Goal: Task Accomplishment & Management: Use online tool/utility

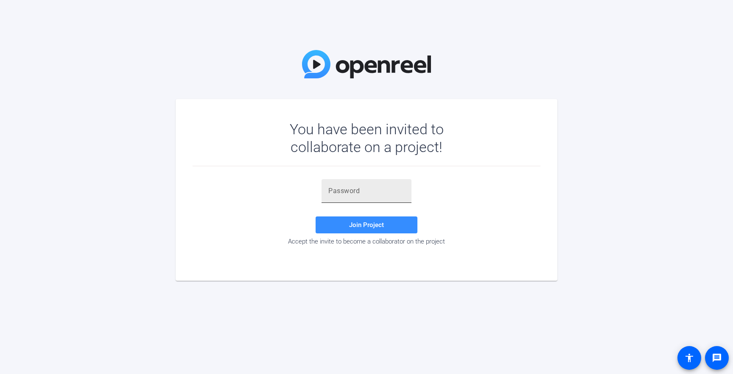
click at [334, 191] on input "text" at bounding box center [366, 191] width 76 height 10
paste input "%G2o3R"
type input "%G2o3R"
click at [353, 224] on span "Join Project" at bounding box center [366, 225] width 35 height 8
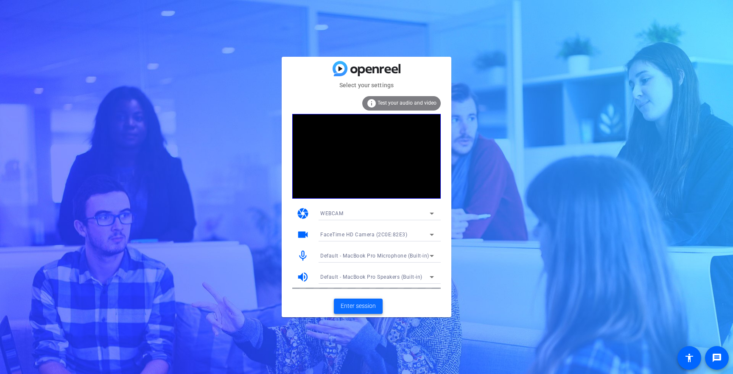
click at [362, 309] on span "Enter session" at bounding box center [357, 306] width 35 height 9
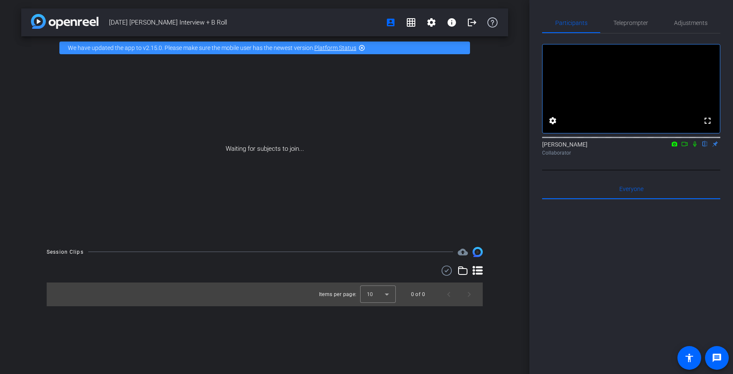
click at [695, 147] on icon at bounding box center [694, 144] width 7 height 6
click at [686, 147] on icon at bounding box center [684, 144] width 7 height 6
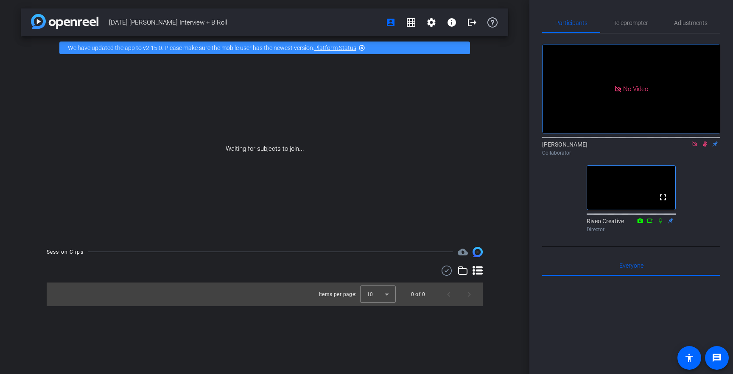
click at [693, 146] on icon at bounding box center [694, 144] width 5 height 5
click at [695, 147] on icon at bounding box center [694, 145] width 5 height 6
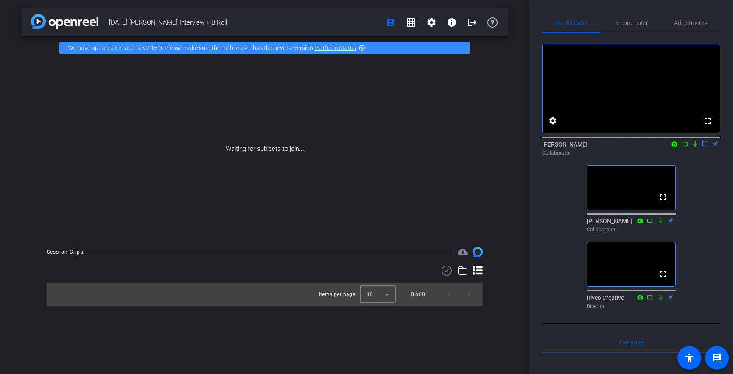
click at [361, 48] on mat-icon "highlight_off" at bounding box center [361, 48] width 7 height 7
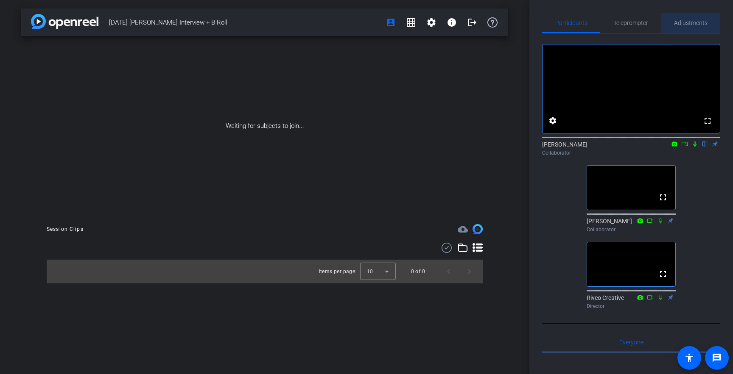
click at [692, 26] on span "Adjustments" at bounding box center [690, 23] width 33 height 20
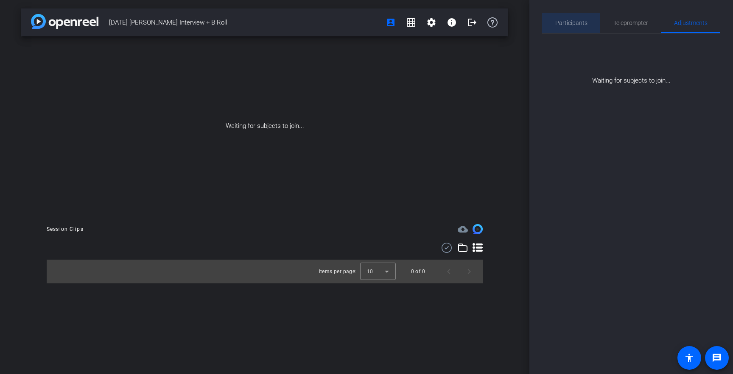
click at [574, 26] on span "Participants" at bounding box center [571, 23] width 32 height 20
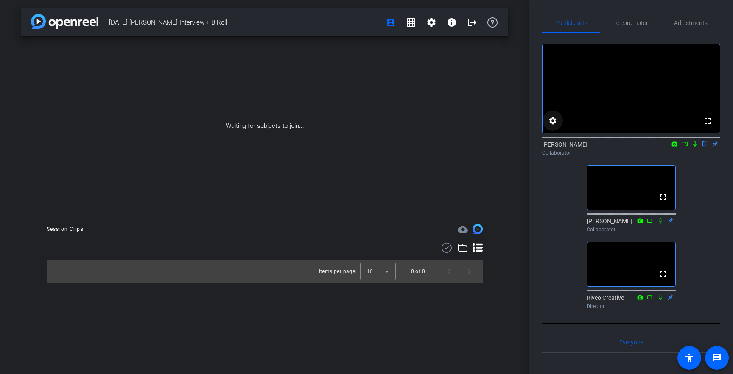
click at [556, 126] on mat-icon "settings" at bounding box center [552, 121] width 10 height 10
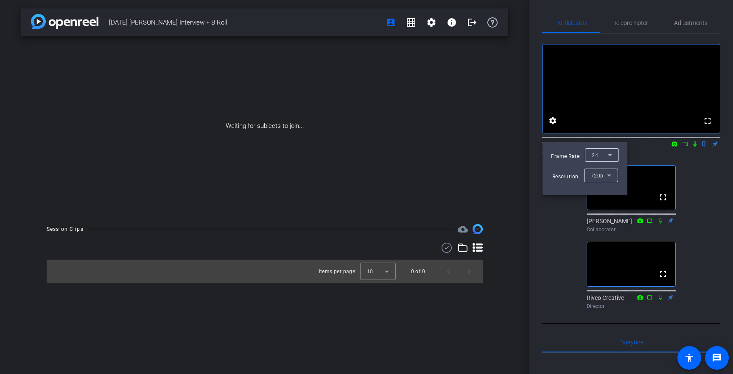
click at [604, 179] on icon at bounding box center [609, 175] width 10 height 10
click at [529, 138] on div at bounding box center [366, 187] width 733 height 374
click at [554, 131] on div at bounding box center [366, 187] width 733 height 374
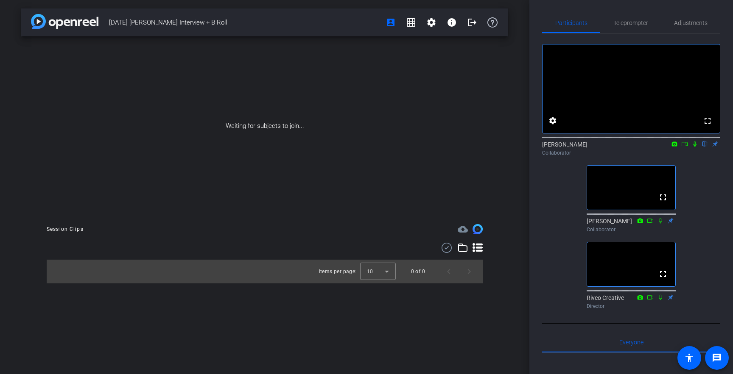
click at [503, 192] on div "Waiting for subjects to join..." at bounding box center [264, 125] width 487 height 179
click at [418, 28] on span at bounding box center [411, 22] width 20 height 20
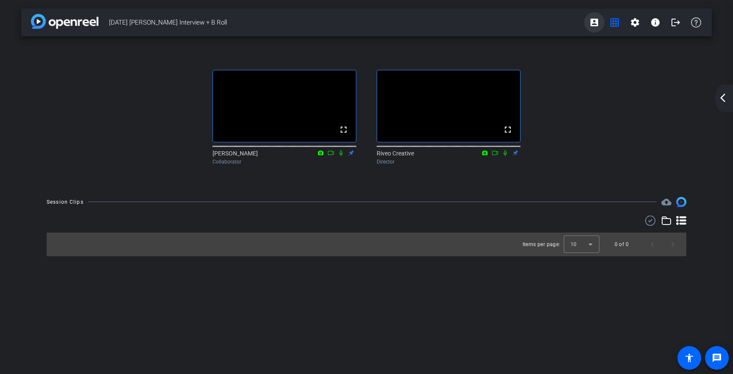
click at [595, 26] on mat-icon "account_box" at bounding box center [594, 22] width 10 height 10
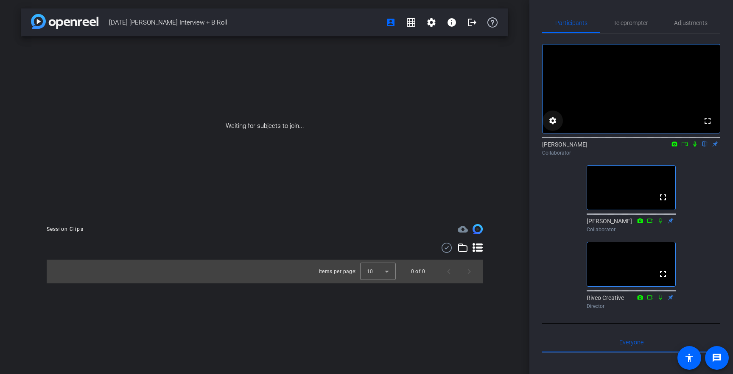
click at [550, 126] on mat-icon "settings" at bounding box center [552, 121] width 10 height 10
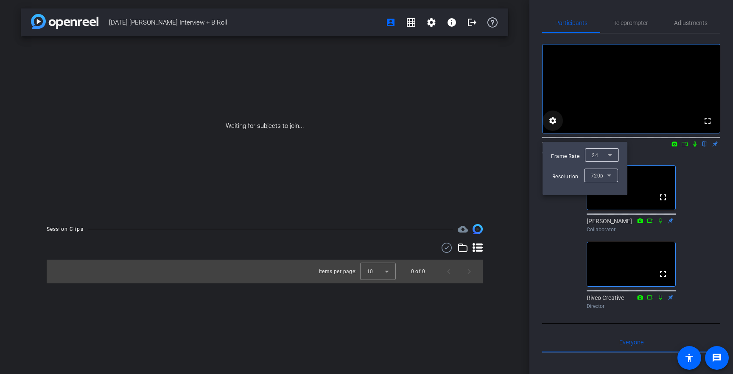
click at [550, 133] on div at bounding box center [366, 187] width 733 height 374
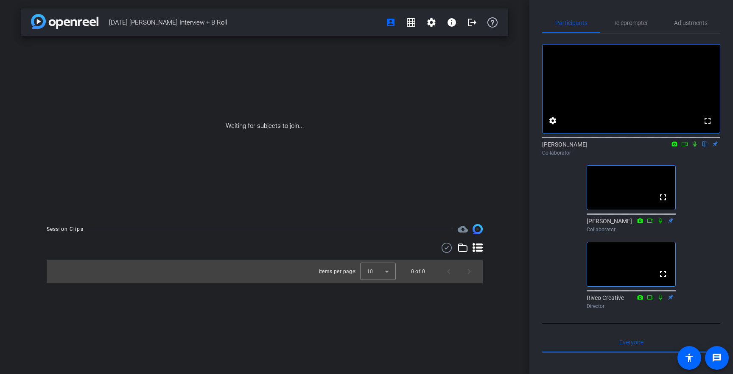
click at [509, 173] on div "[DATE] [PERSON_NAME] Interview + B Roll account_box grid_on settings info logou…" at bounding box center [264, 187] width 529 height 374
click at [434, 25] on mat-icon "settings" at bounding box center [431, 22] width 10 height 10
click at [454, 38] on span "Session Settings" at bounding box center [450, 40] width 45 height 10
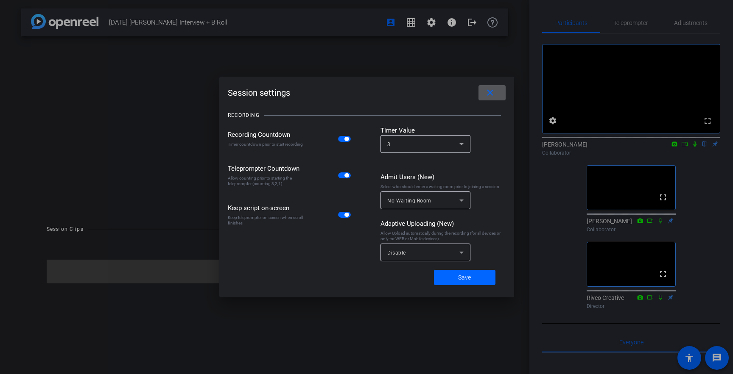
click at [493, 94] on mat-icon "close" at bounding box center [490, 93] width 11 height 11
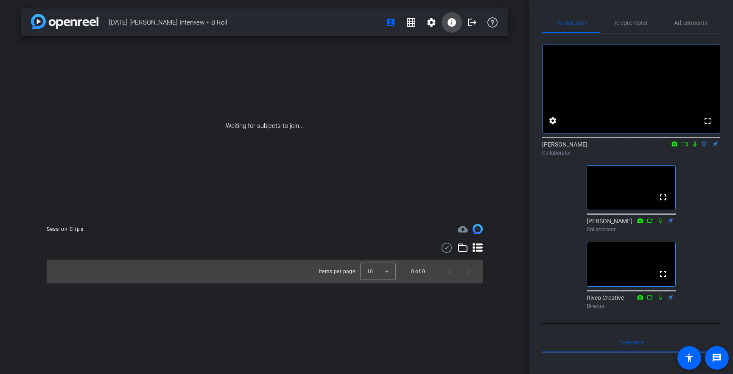
click at [449, 22] on mat-icon "info" at bounding box center [451, 22] width 10 height 10
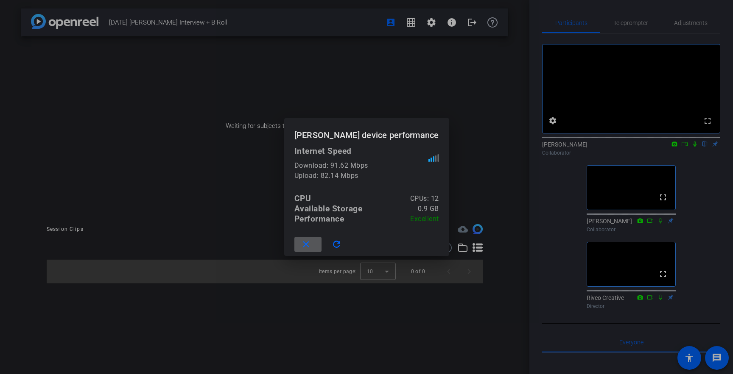
click at [311, 248] on mat-icon "close" at bounding box center [306, 245] width 11 height 11
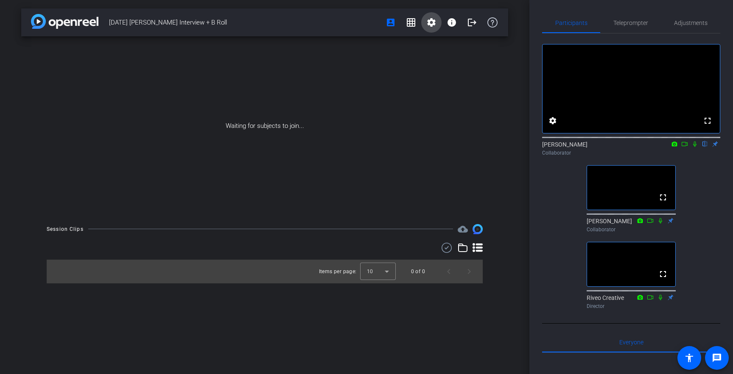
click at [433, 24] on mat-icon "settings" at bounding box center [431, 22] width 10 height 10
click at [433, 41] on span "Session Settings" at bounding box center [450, 40] width 45 height 10
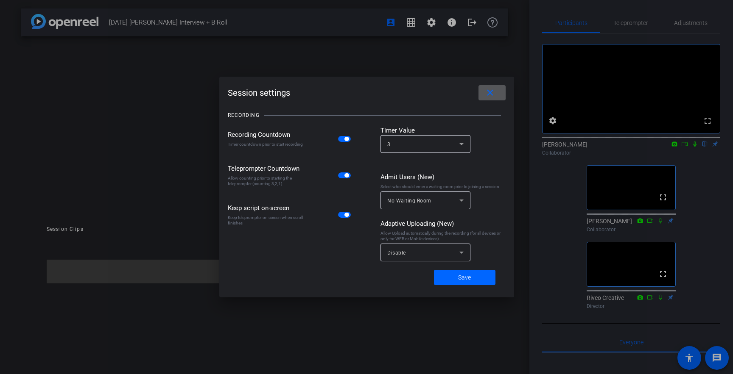
click at [346, 139] on span "button" at bounding box center [346, 139] width 4 height 4
click at [461, 199] on icon at bounding box center [461, 200] width 10 height 10
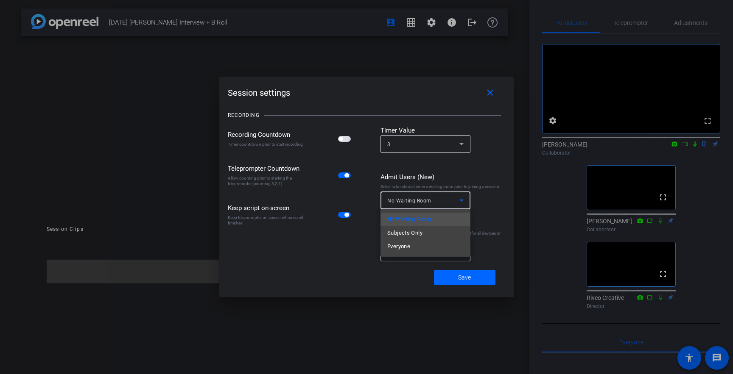
click at [487, 201] on div at bounding box center [366, 187] width 733 height 374
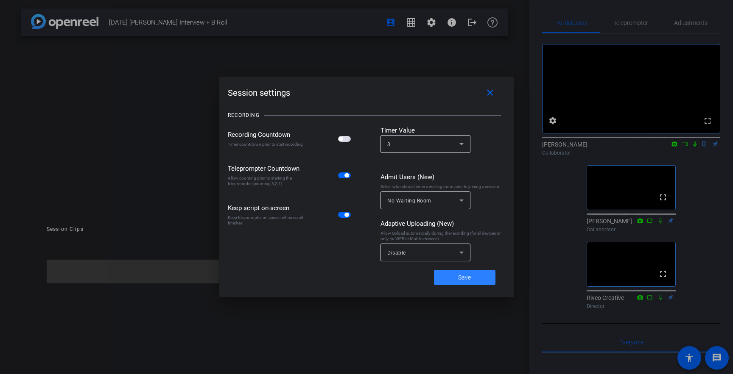
click at [472, 279] on span at bounding box center [464, 277] width 61 height 20
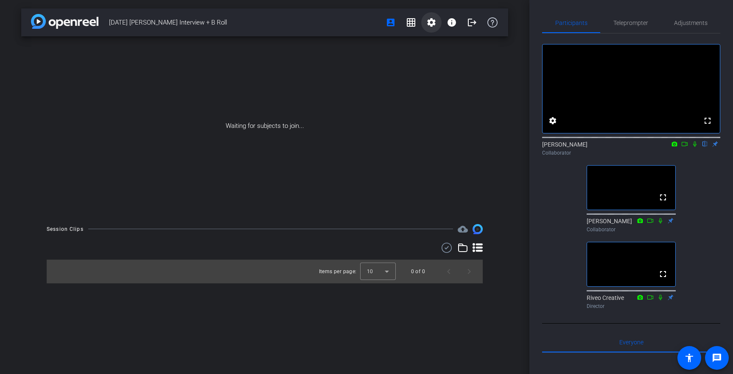
click at [431, 22] on mat-icon "settings" at bounding box center [431, 22] width 10 height 10
click at [396, 50] on div at bounding box center [366, 187] width 733 height 374
click at [392, 24] on mat-icon "account_box" at bounding box center [390, 22] width 10 height 10
click at [411, 22] on mat-icon "grid_on" at bounding box center [411, 22] width 10 height 10
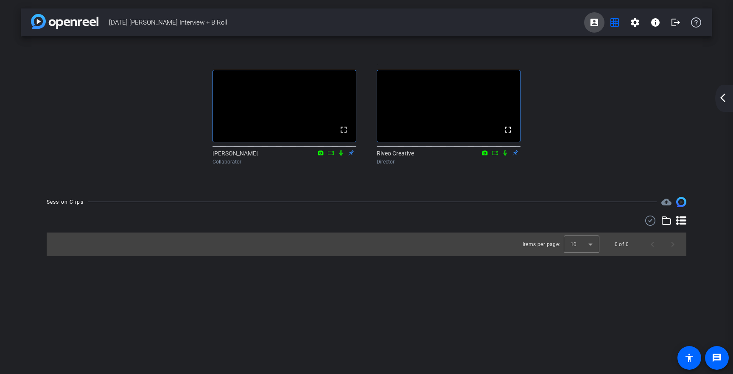
click at [594, 19] on mat-icon "account_box" at bounding box center [594, 22] width 10 height 10
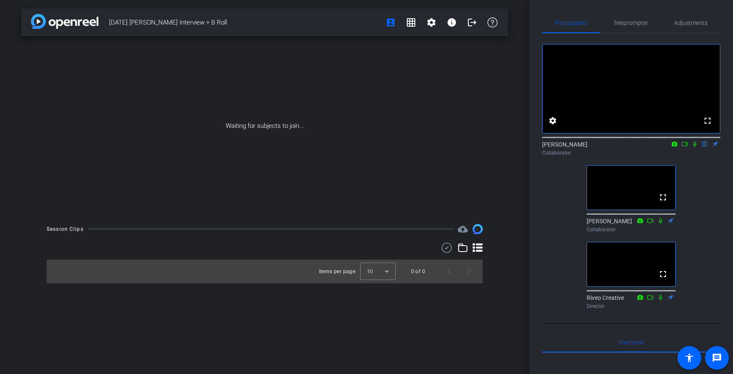
click at [503, 172] on div "Waiting for subjects to join..." at bounding box center [264, 125] width 487 height 179
click at [480, 168] on div "Waiting for subjects to join..." at bounding box center [264, 125] width 487 height 179
click at [485, 123] on div "Waiting for subjects to join..." at bounding box center [264, 125] width 487 height 179
click at [476, 126] on div "Waiting for subjects to join..." at bounding box center [264, 125] width 487 height 179
click at [501, 131] on div "Waiting for subjects to join..." at bounding box center [264, 125] width 487 height 179
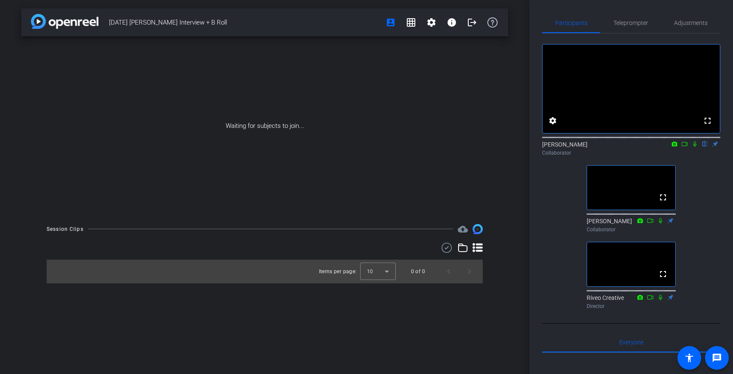
click at [476, 142] on div "Waiting for subjects to join..." at bounding box center [264, 125] width 487 height 179
click at [694, 147] on icon at bounding box center [694, 144] width 7 height 6
click at [684, 147] on icon at bounding box center [684, 144] width 7 height 6
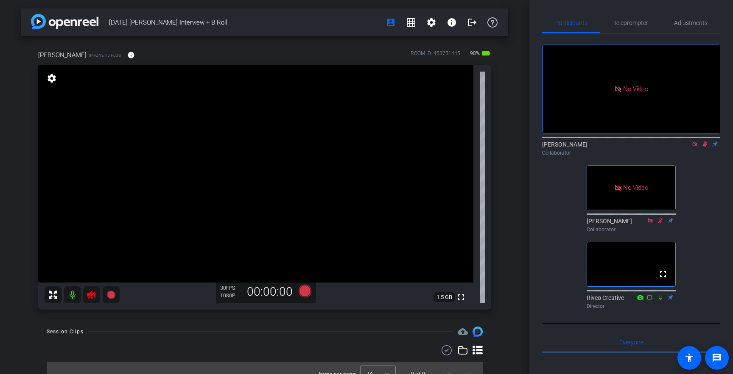
click at [694, 146] on icon at bounding box center [694, 144] width 5 height 5
click at [92, 293] on icon at bounding box center [91, 295] width 10 height 10
click at [694, 147] on icon at bounding box center [694, 144] width 7 height 6
click at [513, 241] on div "[DATE] [PERSON_NAME] Interview + B Roll account_box grid_on settings info logou…" at bounding box center [264, 187] width 529 height 374
click at [687, 21] on span "Adjustments" at bounding box center [690, 23] width 33 height 6
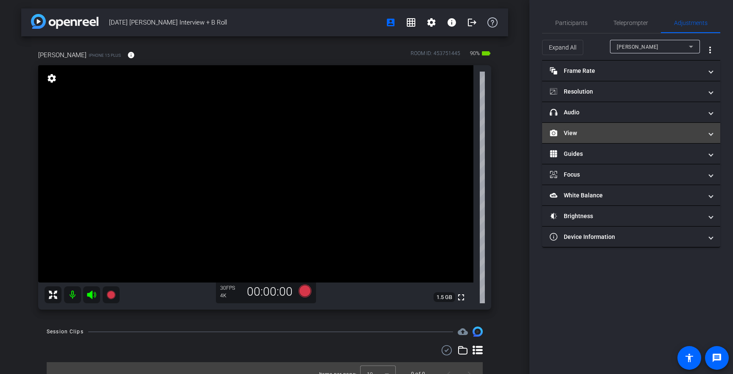
click at [617, 130] on mat-panel-title "View" at bounding box center [625, 133] width 153 height 9
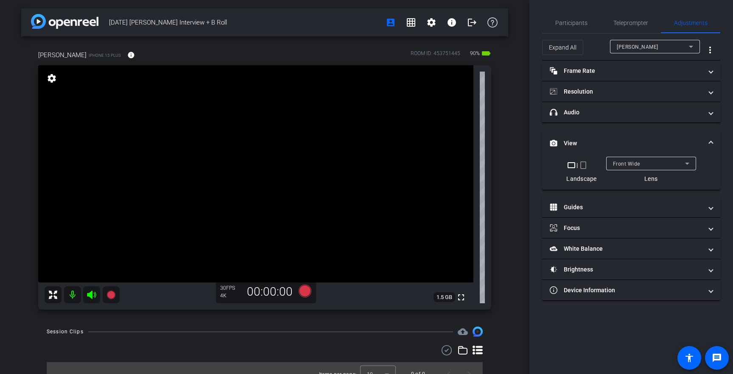
click at [625, 159] on div "Front Wide" at bounding box center [649, 164] width 72 height 11
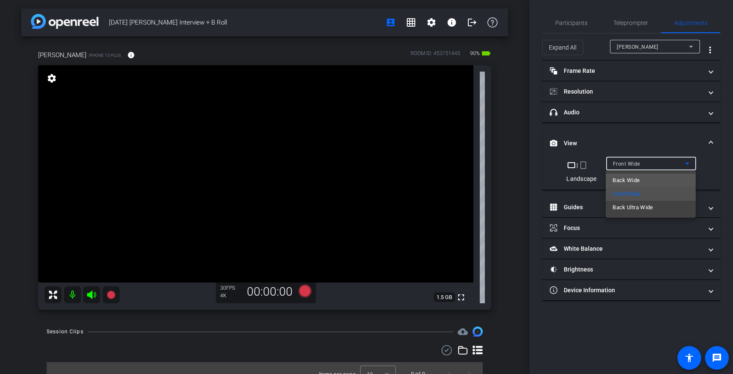
click at [647, 178] on mat-option "Back Wide" at bounding box center [650, 181] width 90 height 14
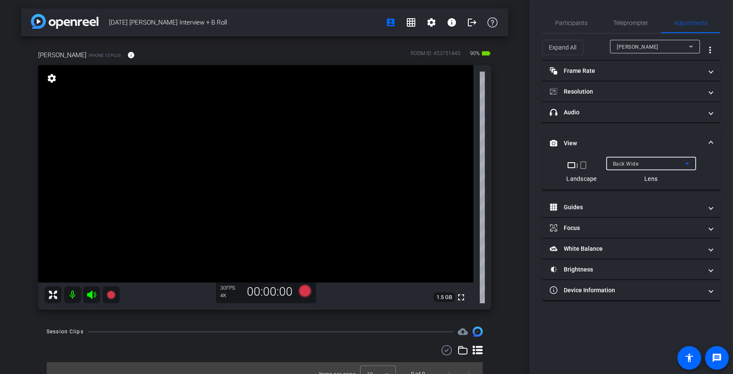
click at [639, 164] on div "Back Wide" at bounding box center [649, 164] width 72 height 11
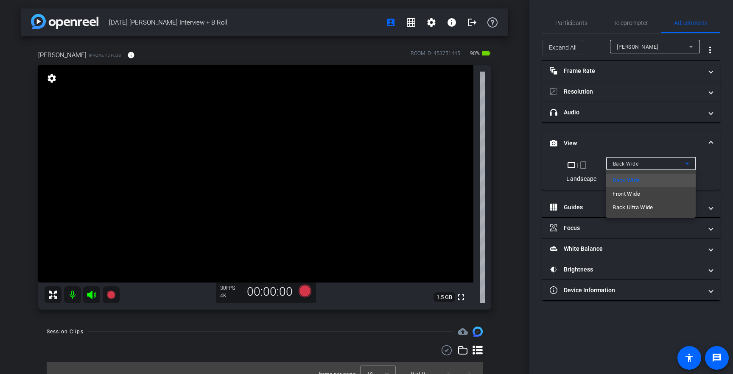
click at [724, 160] on div at bounding box center [366, 187] width 733 height 374
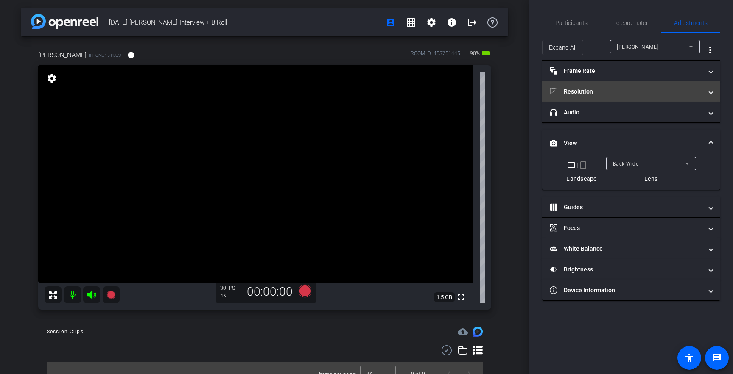
click at [715, 89] on mat-expansion-panel-header "Resolution" at bounding box center [631, 91] width 178 height 20
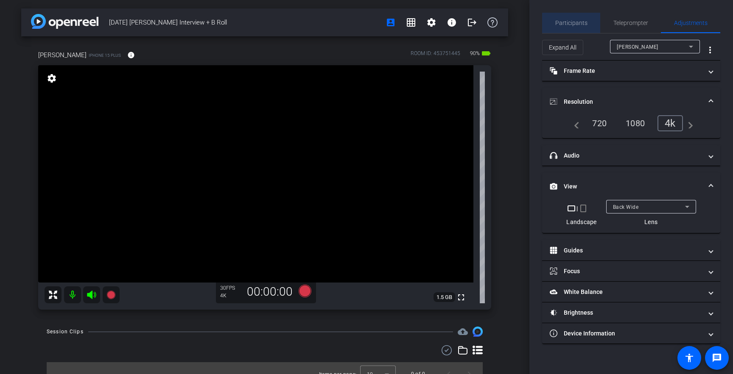
click at [577, 24] on span "Participants" at bounding box center [571, 23] width 32 height 6
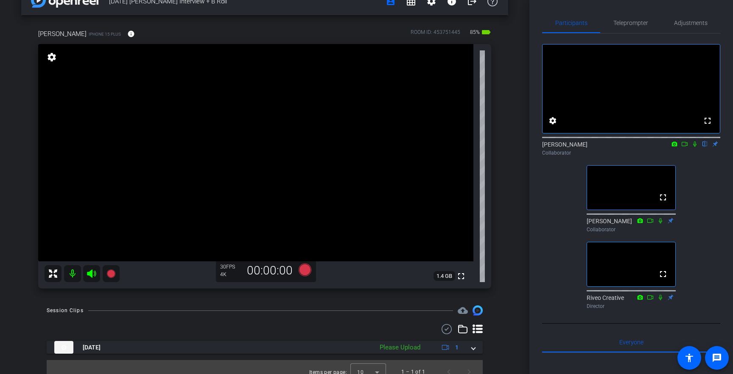
scroll to position [26, 0]
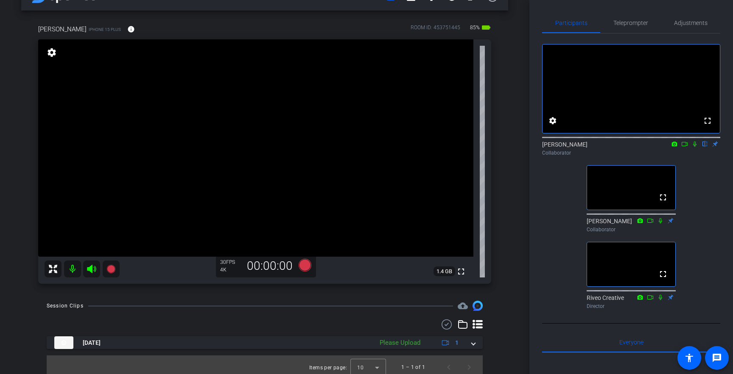
click at [478, 323] on icon at bounding box center [477, 325] width 10 height 10
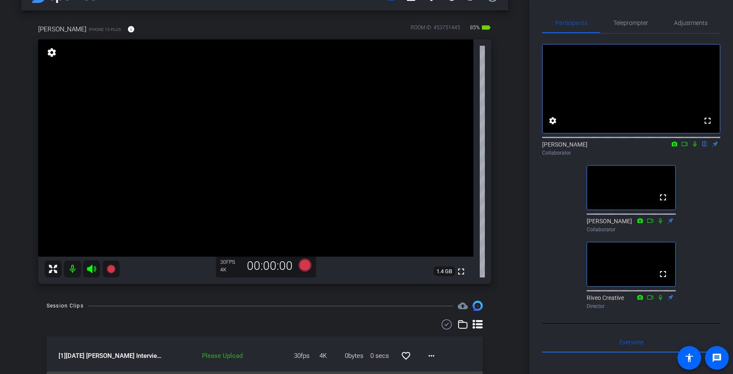
scroll to position [40, 0]
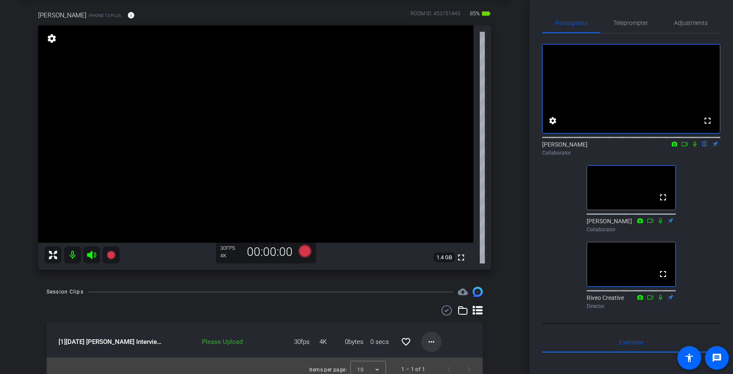
click at [433, 341] on mat-icon "more_horiz" at bounding box center [431, 342] width 10 height 10
click at [432, 303] on span "Upload" at bounding box center [445, 303] width 34 height 10
click at [696, 147] on icon at bounding box center [694, 144] width 7 height 6
click at [427, 340] on mat-icon "more_horiz" at bounding box center [431, 342] width 10 height 10
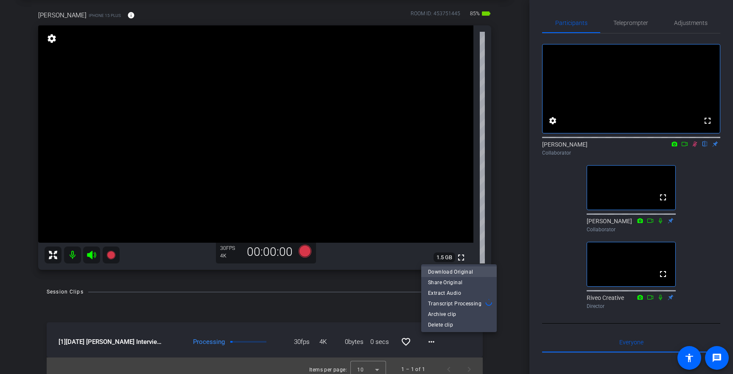
click at [453, 270] on span "Download Original" at bounding box center [459, 272] width 62 height 10
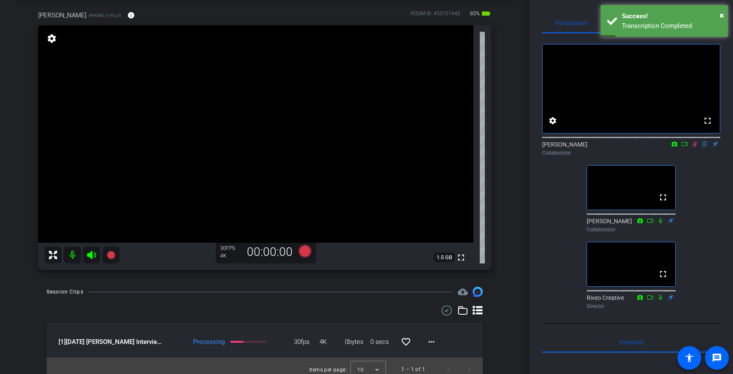
click at [695, 147] on icon at bounding box center [694, 144] width 7 height 6
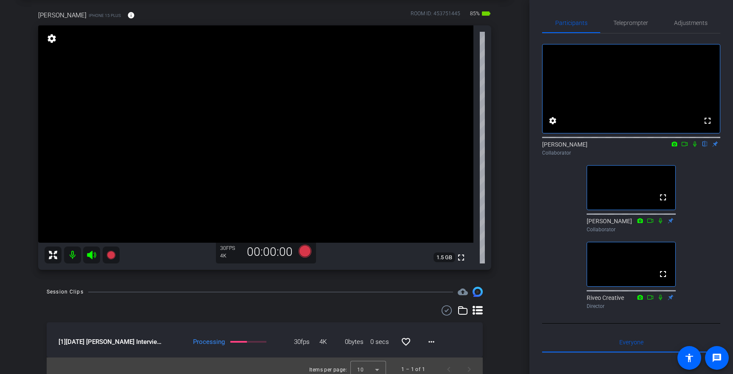
click at [695, 147] on icon at bounding box center [694, 144] width 7 height 6
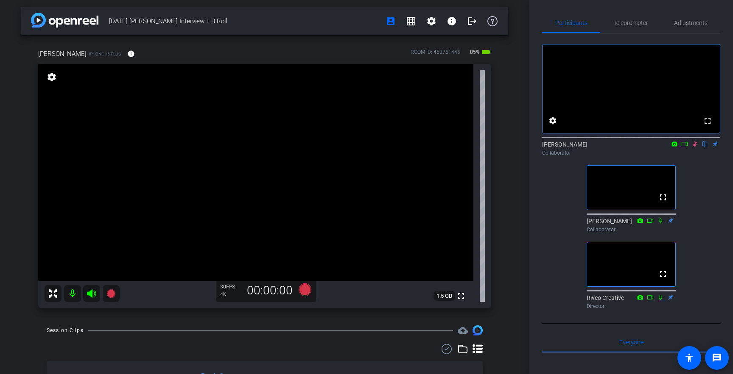
scroll to position [0, 0]
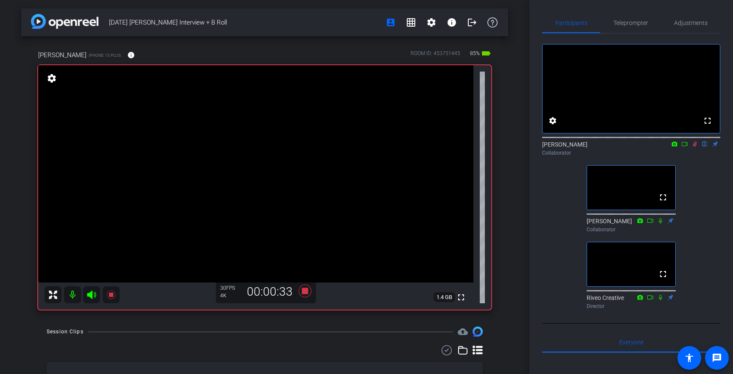
click at [695, 147] on icon at bounding box center [694, 145] width 5 height 6
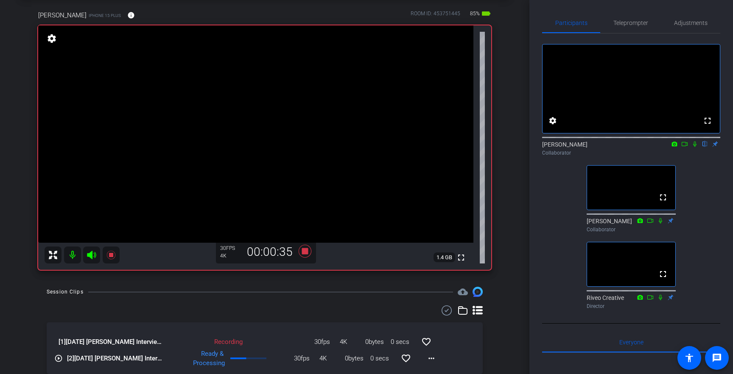
scroll to position [48, 0]
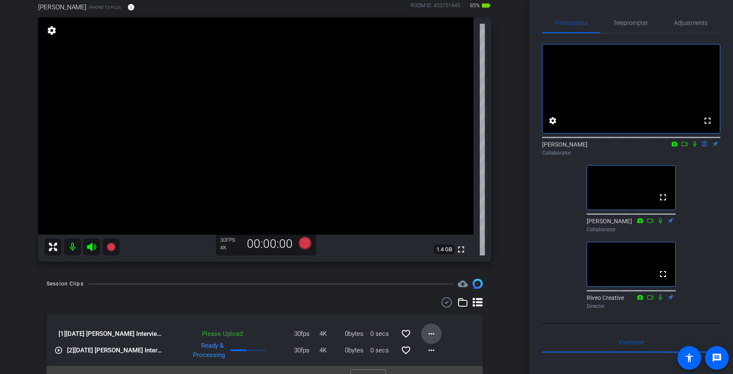
click at [433, 335] on mat-icon "more_horiz" at bounding box center [431, 334] width 10 height 10
click at [435, 295] on span "Upload" at bounding box center [445, 295] width 34 height 10
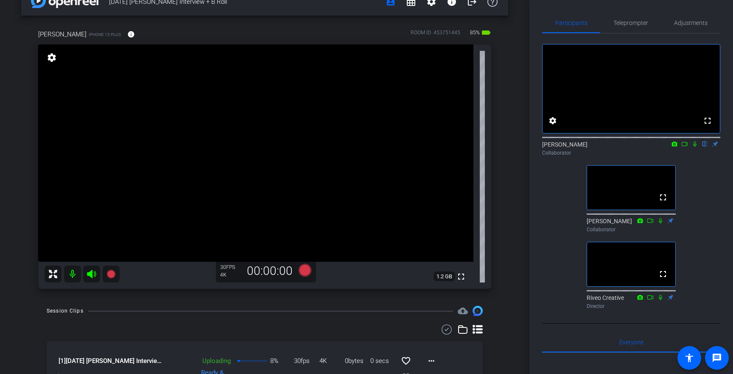
scroll to position [0, 0]
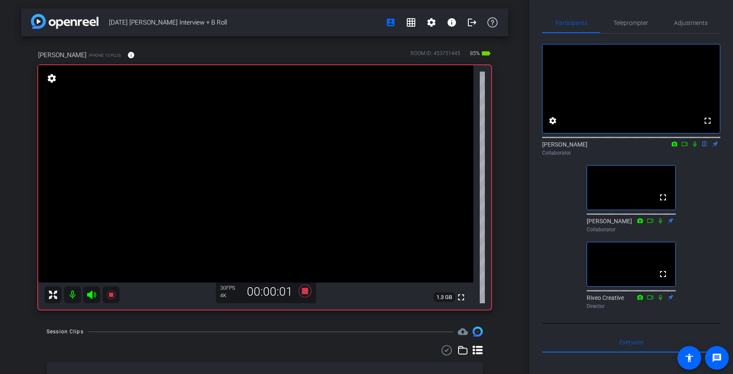
click at [693, 147] on icon at bounding box center [694, 144] width 7 height 6
click at [430, 24] on mat-icon "settings" at bounding box center [431, 22] width 10 height 10
click at [443, 40] on span "Session Settings" at bounding box center [450, 40] width 45 height 10
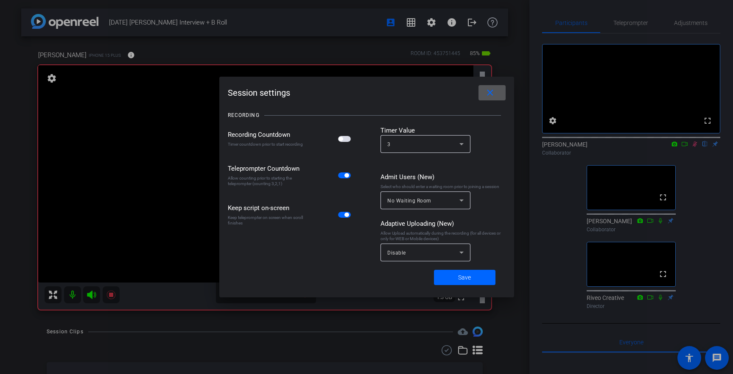
click at [407, 256] on div "Disable" at bounding box center [423, 253] width 72 height 11
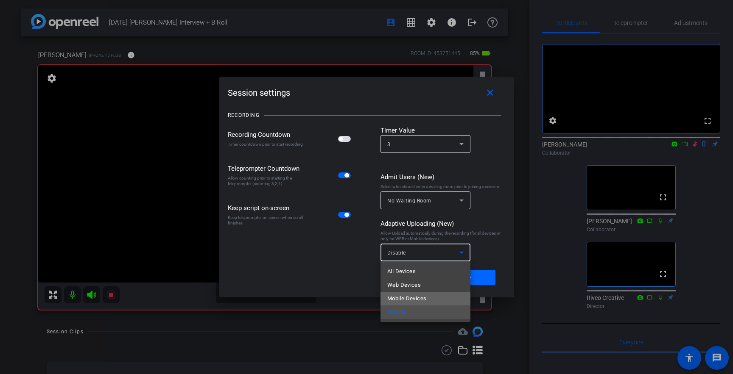
click at [407, 298] on span "Mobile Devices" at bounding box center [406, 299] width 39 height 10
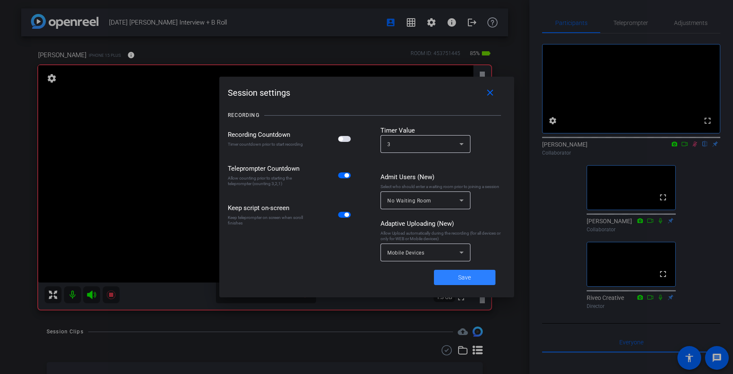
click at [473, 283] on span at bounding box center [464, 277] width 61 height 20
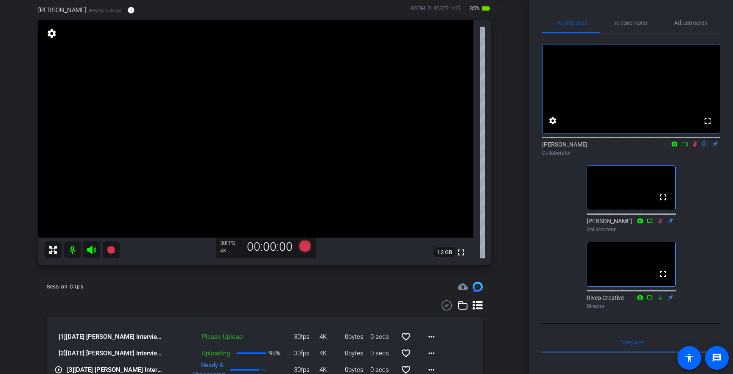
scroll to position [42, 0]
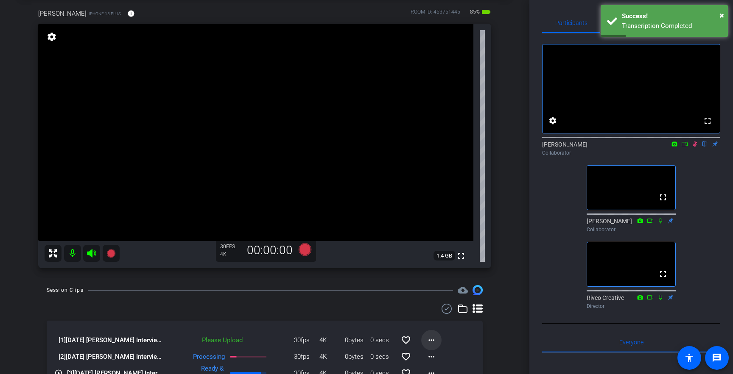
click at [429, 339] on mat-icon "more_horiz" at bounding box center [431, 340] width 10 height 10
click at [440, 301] on span "Upload" at bounding box center [445, 302] width 34 height 10
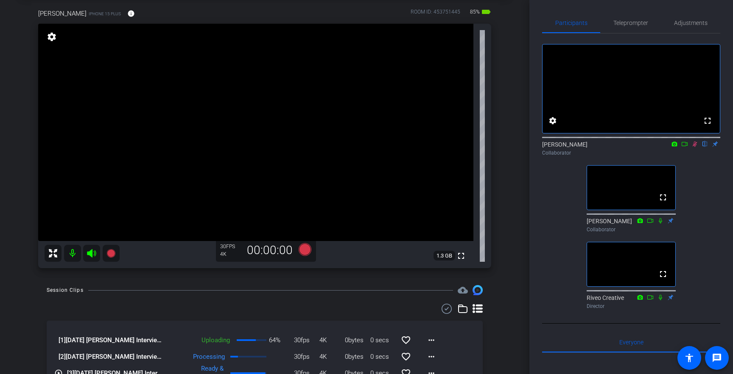
click at [693, 147] on icon at bounding box center [694, 144] width 7 height 6
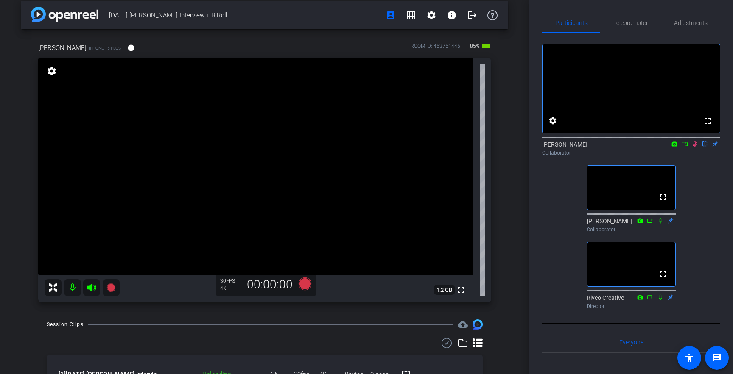
scroll to position [5, 0]
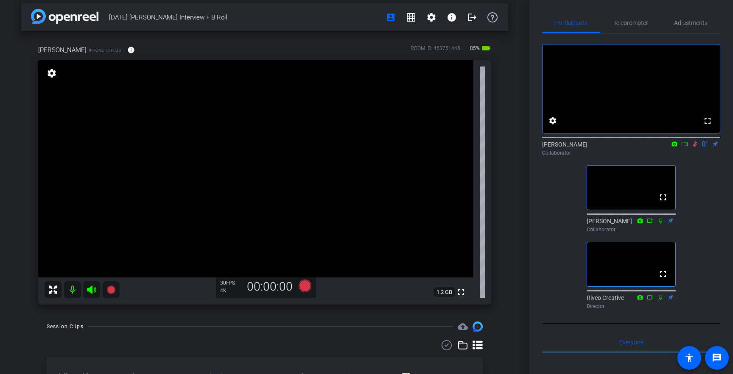
click at [694, 147] on icon at bounding box center [694, 145] width 5 height 6
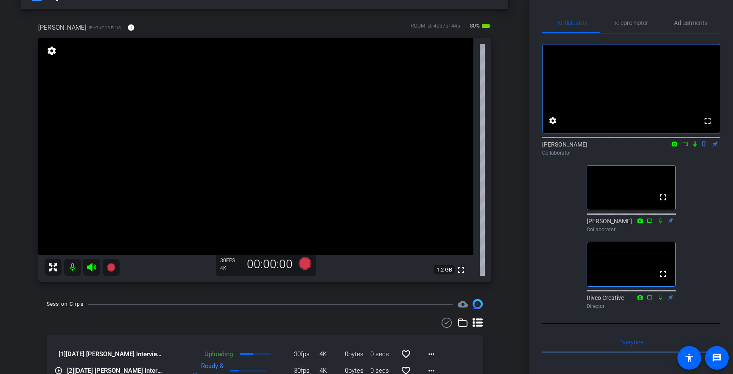
scroll to position [22, 0]
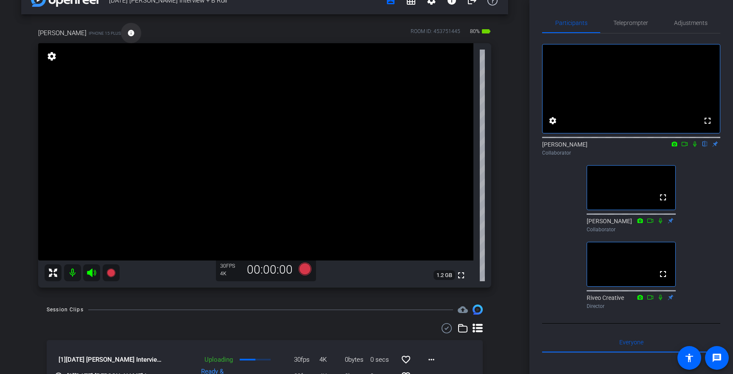
click at [121, 33] on span at bounding box center [131, 33] width 20 height 20
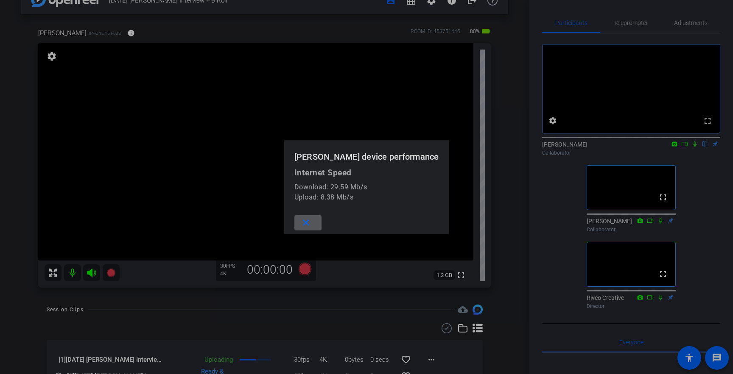
click at [321, 223] on span at bounding box center [307, 223] width 27 height 20
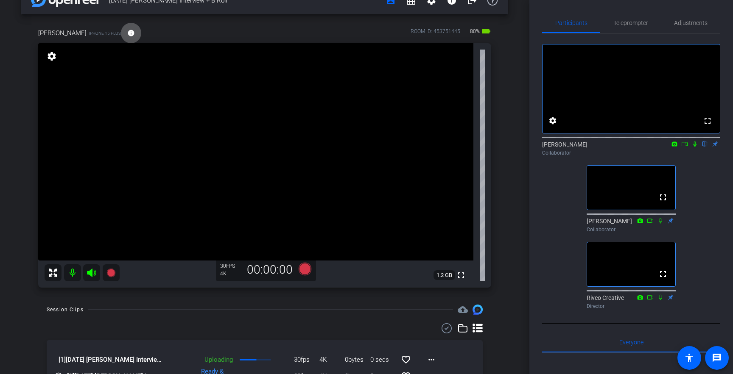
click at [501, 232] on div "[PERSON_NAME] iPhone 15 Plus info ROOM ID: 453751445 80% battery_std fullscreen…" at bounding box center [264, 155] width 487 height 282
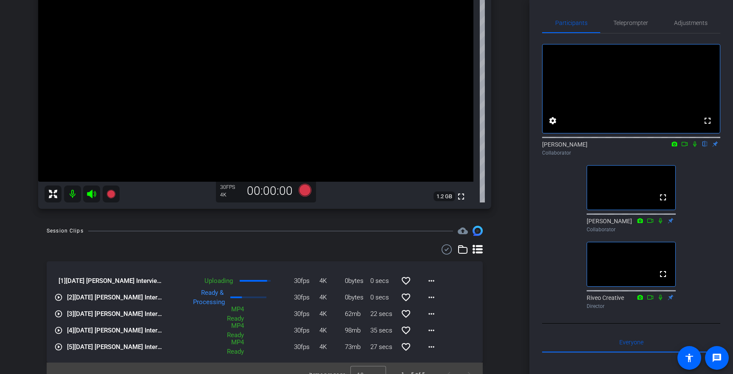
scroll to position [93, 0]
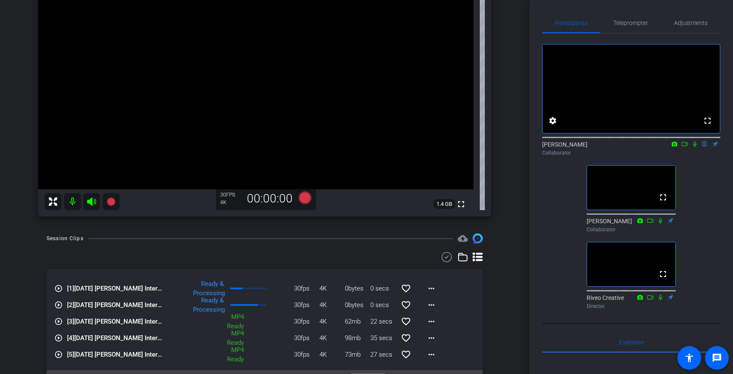
click at [239, 164] on video at bounding box center [255, 80] width 435 height 217
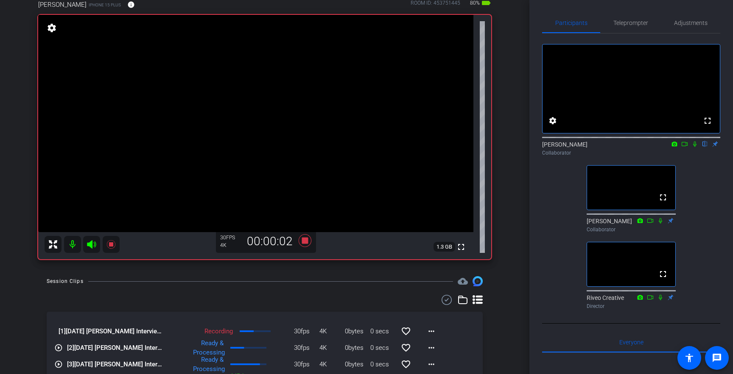
scroll to position [37, 0]
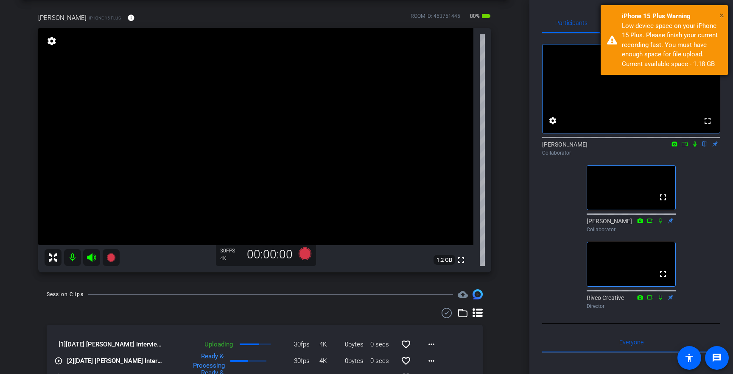
click at [723, 14] on span "×" at bounding box center [721, 15] width 5 height 10
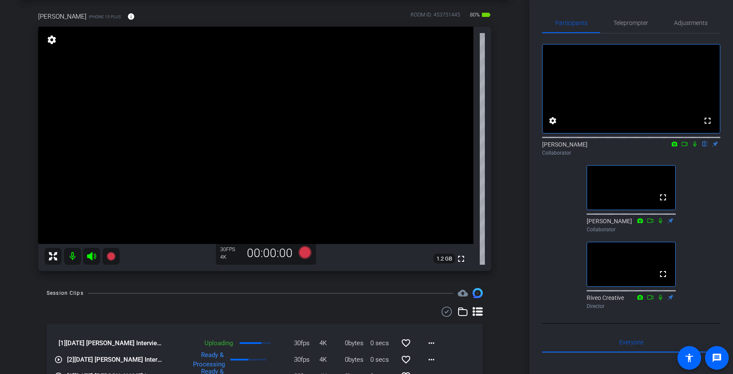
scroll to position [38, 0]
click at [504, 220] on div "[PERSON_NAME] iPhone 15 Plus info ROOM ID: 453751445 80% battery_std fullscreen…" at bounding box center [264, 140] width 487 height 282
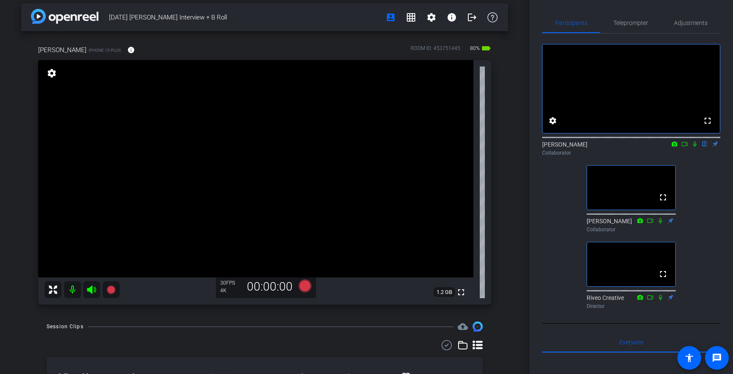
scroll to position [0, 0]
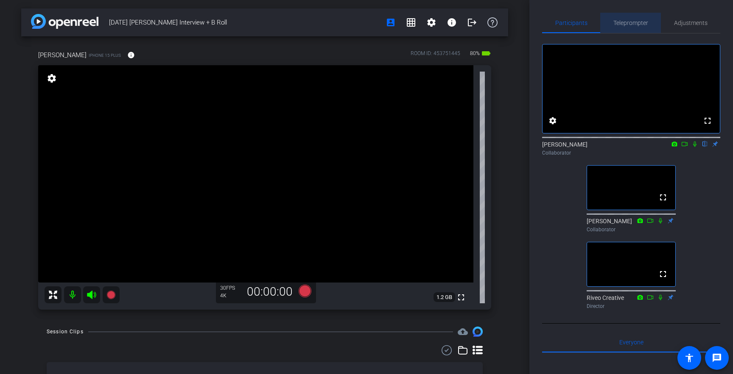
click at [635, 20] on span "Teleprompter" at bounding box center [630, 23] width 35 height 6
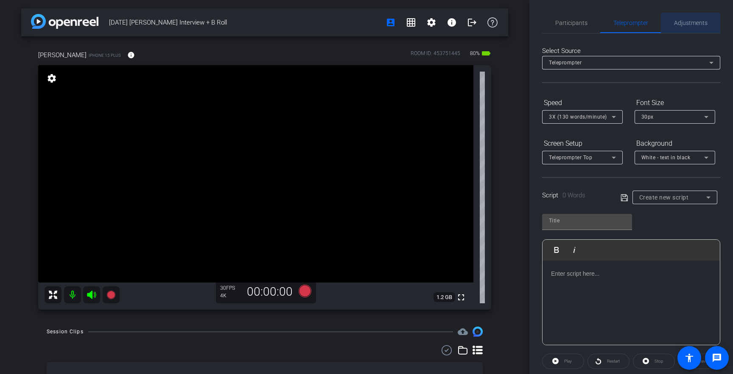
click at [701, 21] on span "Adjustments" at bounding box center [690, 23] width 33 height 6
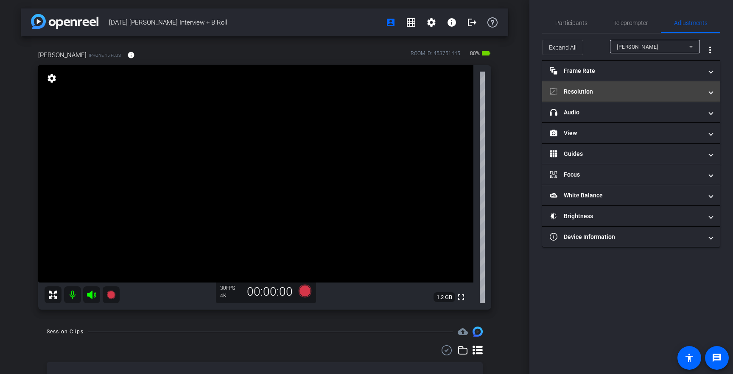
click at [591, 96] on mat-expansion-panel-header "Resolution" at bounding box center [631, 91] width 178 height 20
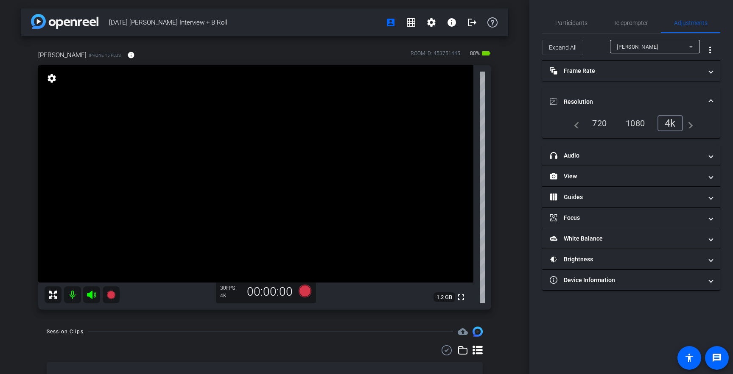
click at [629, 124] on div "1080" at bounding box center [635, 123] width 32 height 14
click at [585, 15] on span "Participants" at bounding box center [571, 23] width 32 height 20
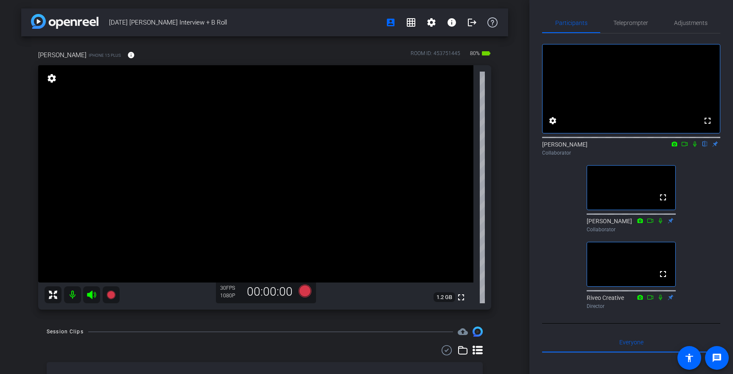
click at [509, 221] on div "[DATE] [PERSON_NAME] Interview + B Roll account_box grid_on settings info logou…" at bounding box center [264, 187] width 529 height 374
click at [367, 239] on video at bounding box center [255, 173] width 435 height 217
click at [290, 194] on video at bounding box center [255, 173] width 435 height 217
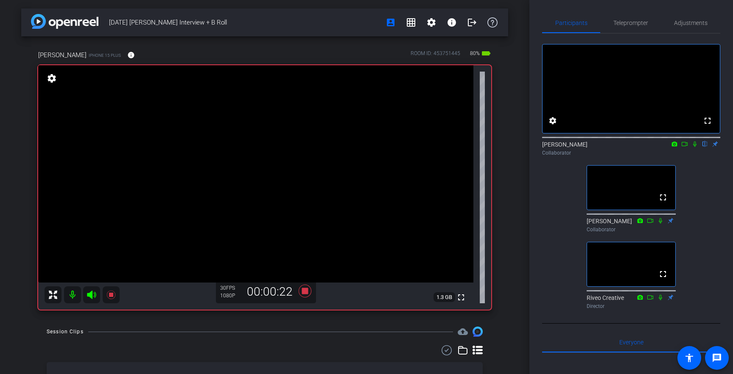
click at [290, 194] on video at bounding box center [255, 173] width 435 height 217
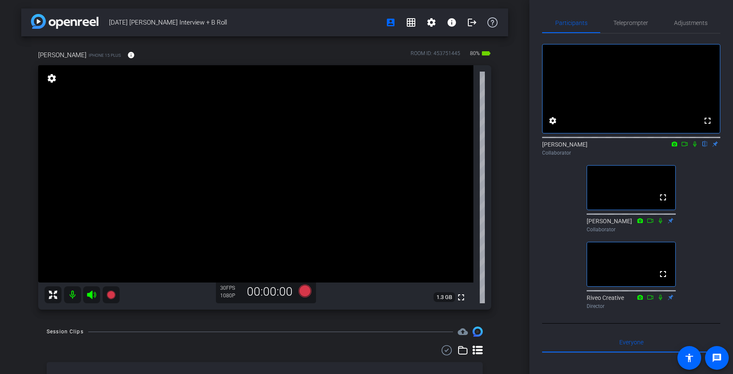
click at [281, 145] on video at bounding box center [255, 173] width 435 height 217
click at [307, 180] on video at bounding box center [255, 173] width 435 height 217
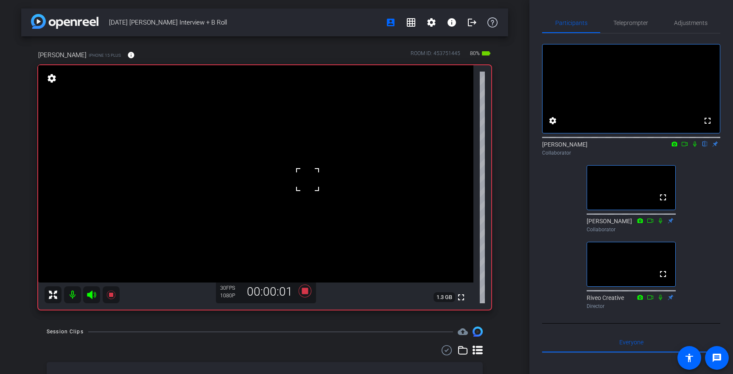
click at [311, 201] on video at bounding box center [255, 173] width 435 height 217
click at [315, 217] on video at bounding box center [255, 173] width 435 height 217
click at [306, 214] on video at bounding box center [255, 173] width 435 height 217
click at [318, 215] on video at bounding box center [255, 173] width 435 height 217
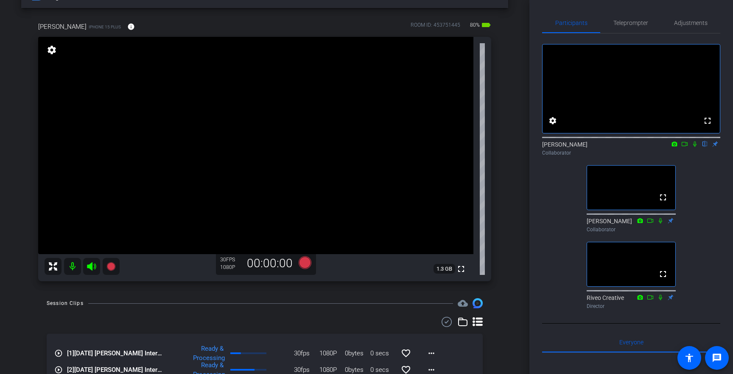
scroll to position [12, 0]
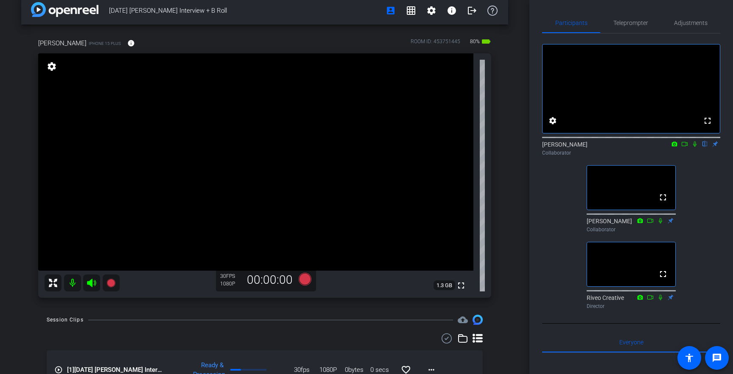
click at [298, 149] on video at bounding box center [255, 161] width 435 height 217
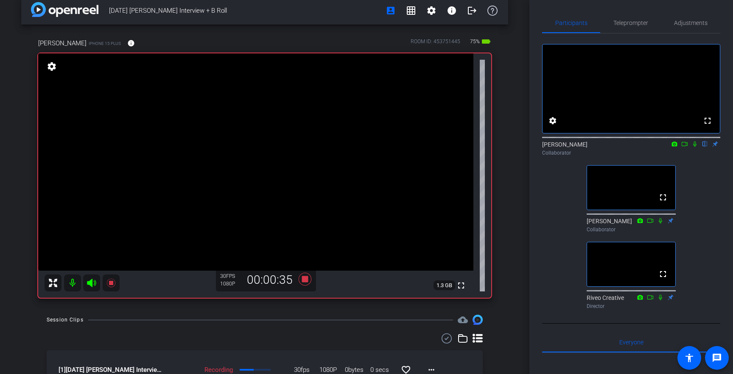
click at [215, 241] on video at bounding box center [255, 161] width 435 height 217
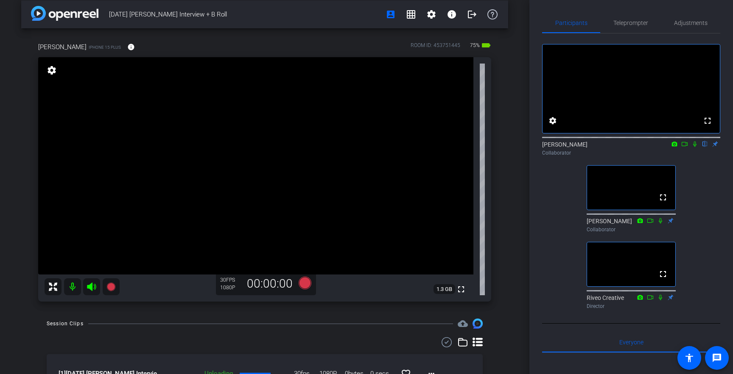
scroll to position [7, 0]
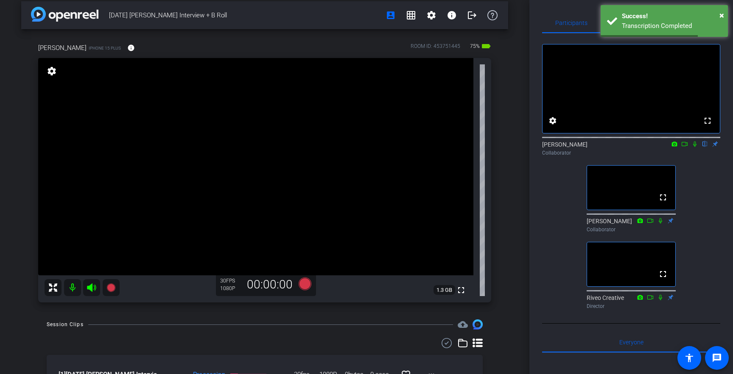
click at [299, 179] on video at bounding box center [255, 166] width 435 height 217
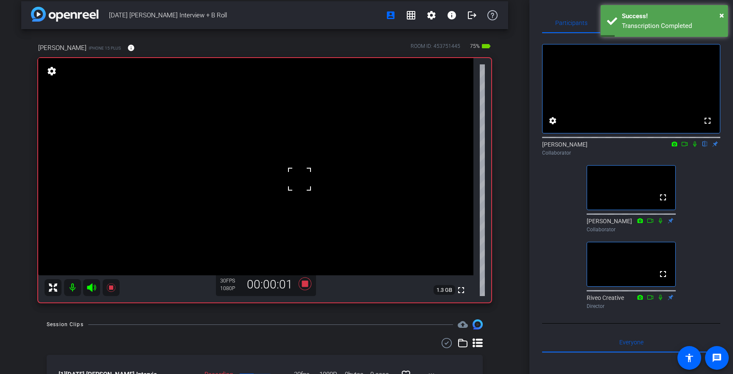
click at [295, 164] on video at bounding box center [255, 166] width 435 height 217
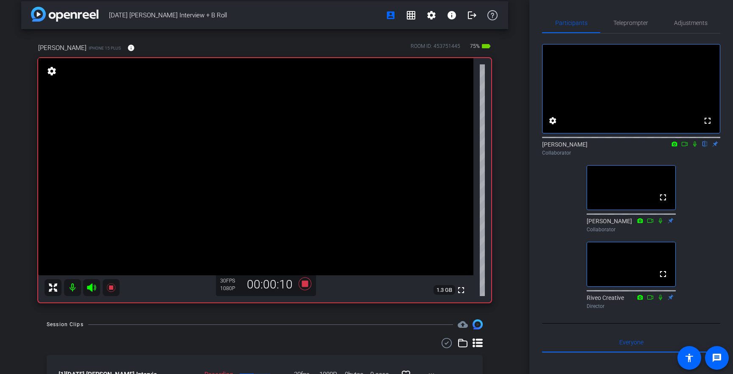
click at [294, 170] on video at bounding box center [255, 166] width 435 height 217
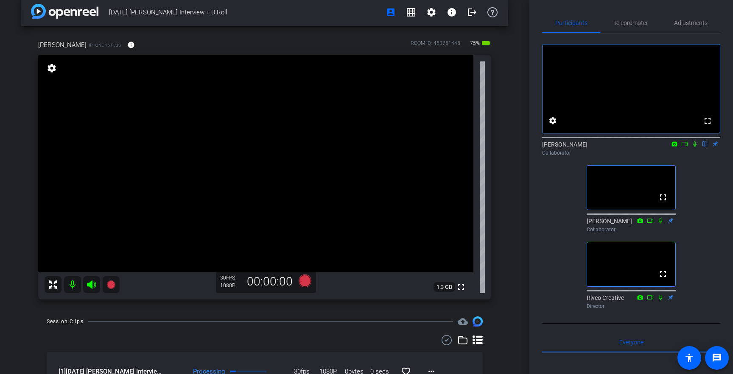
scroll to position [2, 0]
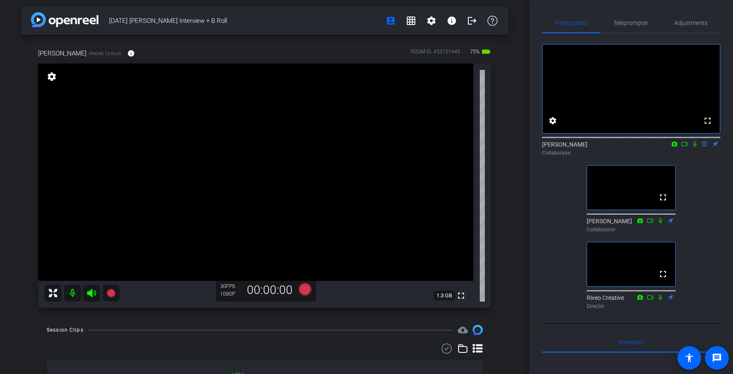
click at [284, 163] on video at bounding box center [255, 172] width 435 height 217
click at [286, 154] on div at bounding box center [283, 163] width 21 height 21
click at [270, 152] on video at bounding box center [255, 172] width 435 height 217
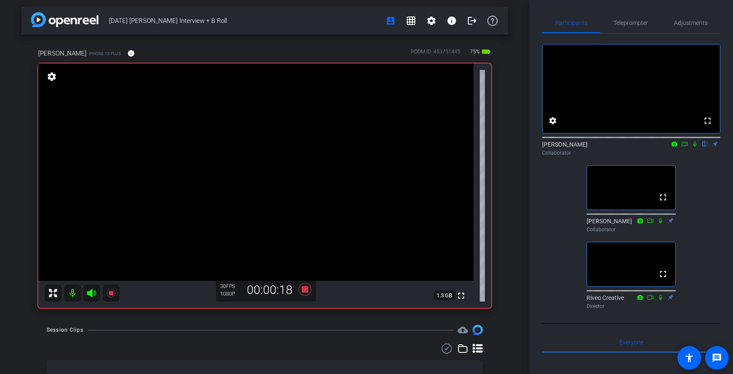
click at [270, 160] on video at bounding box center [255, 172] width 435 height 217
click at [307, 205] on video at bounding box center [255, 172] width 435 height 217
click at [277, 203] on video at bounding box center [255, 172] width 435 height 217
click at [259, 165] on video at bounding box center [255, 172] width 435 height 217
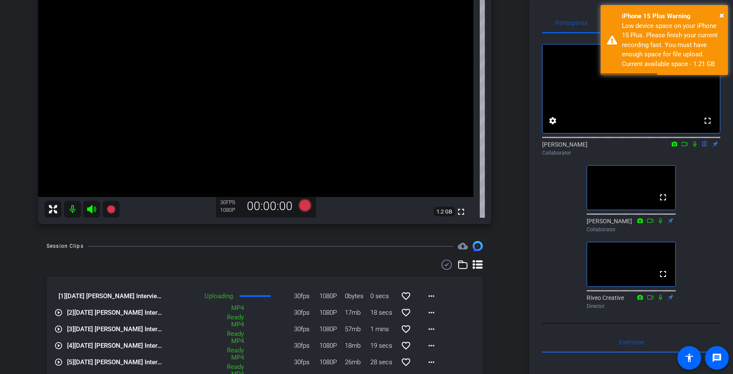
scroll to position [4, 0]
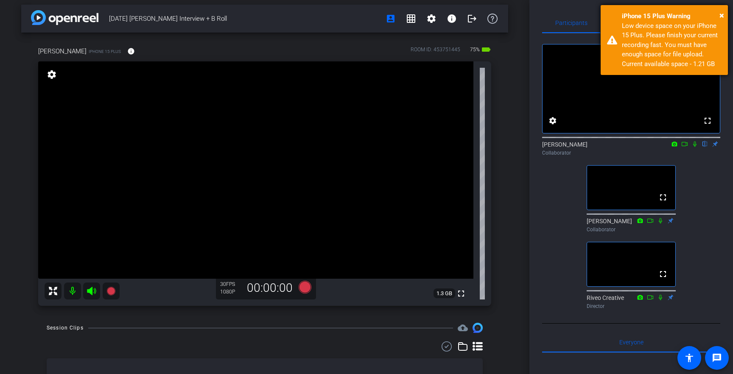
click at [718, 15] on div "iPhone 15 Plus Warning" at bounding box center [671, 16] width 100 height 10
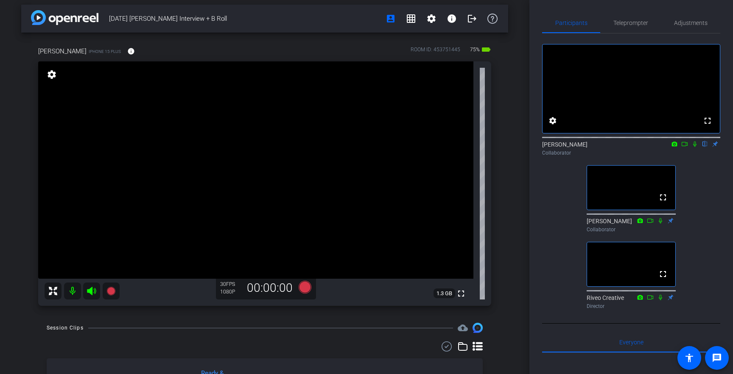
click at [214, 219] on video at bounding box center [255, 169] width 435 height 217
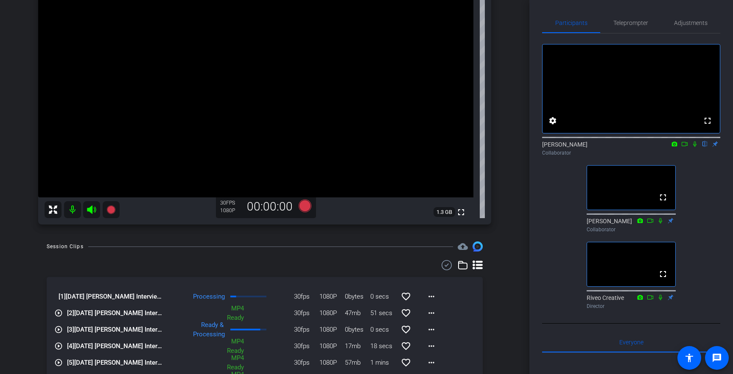
scroll to position [0, 0]
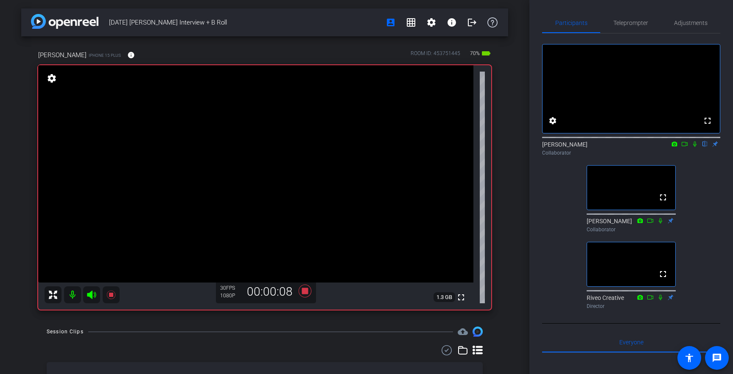
click at [304, 198] on video at bounding box center [255, 173] width 435 height 217
click at [170, 166] on video at bounding box center [255, 173] width 435 height 217
click at [276, 161] on video at bounding box center [255, 173] width 435 height 217
click at [683, 26] on span "Adjustments" at bounding box center [690, 23] width 33 height 20
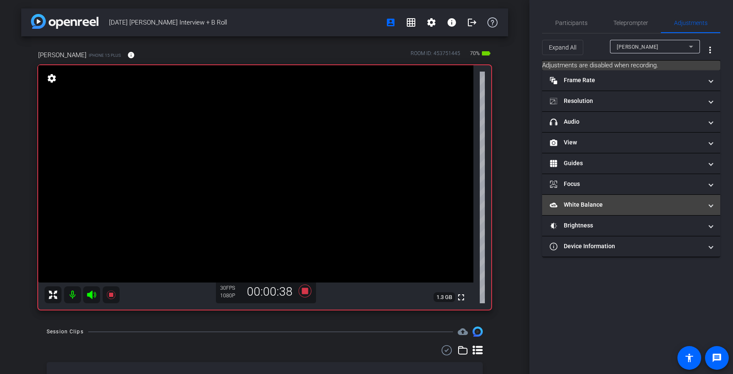
click at [640, 212] on mat-expansion-panel-header "White Balance White Balance" at bounding box center [631, 205] width 178 height 20
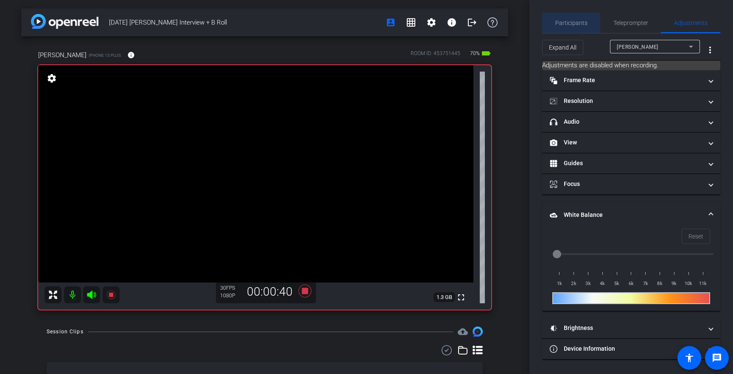
click at [577, 25] on span "Participants" at bounding box center [571, 23] width 32 height 6
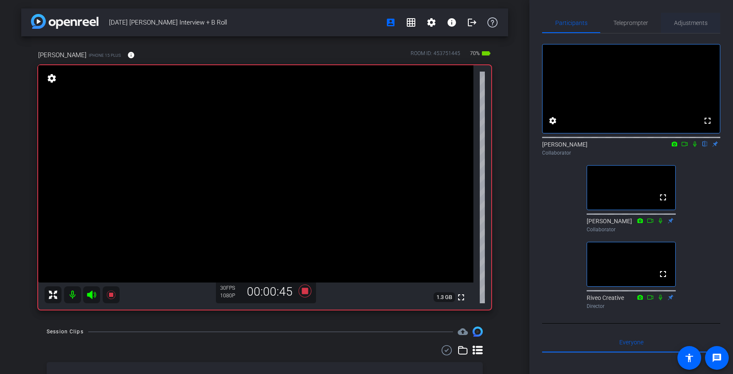
click at [685, 22] on span "Adjustments" at bounding box center [690, 23] width 33 height 6
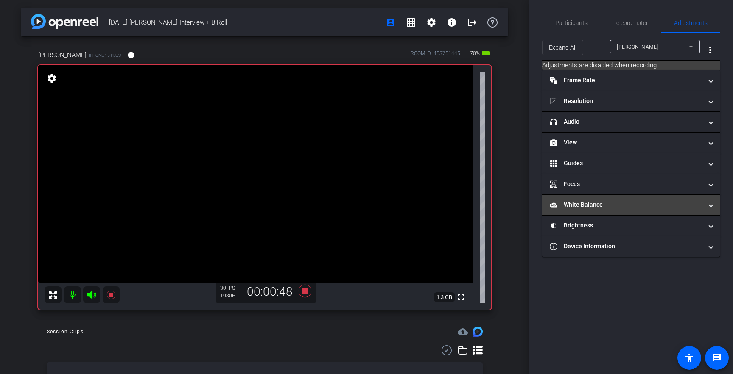
click at [608, 207] on mat-panel-title "White Balance White Balance" at bounding box center [625, 205] width 153 height 9
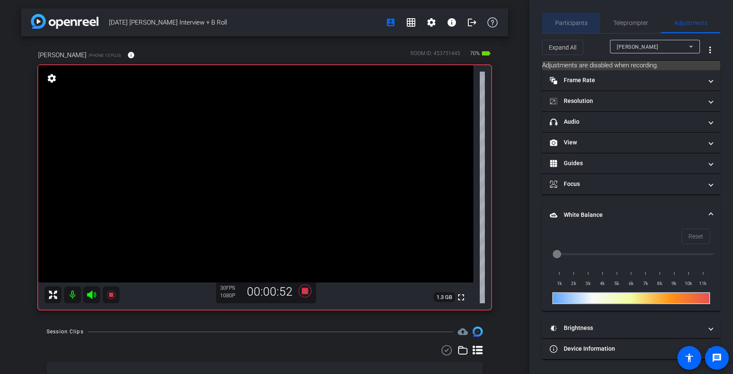
click at [569, 20] on span "Participants" at bounding box center [571, 23] width 32 height 6
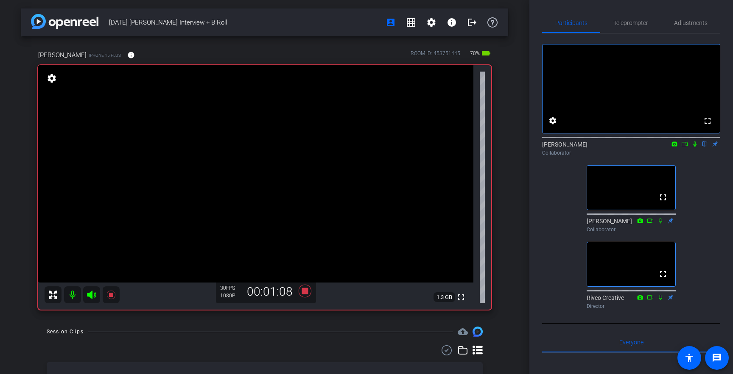
click at [137, 157] on video at bounding box center [255, 173] width 435 height 217
click at [268, 187] on video at bounding box center [255, 173] width 435 height 217
click at [278, 200] on video at bounding box center [255, 173] width 435 height 217
click at [266, 200] on video at bounding box center [255, 173] width 435 height 217
click at [283, 153] on video at bounding box center [255, 173] width 435 height 217
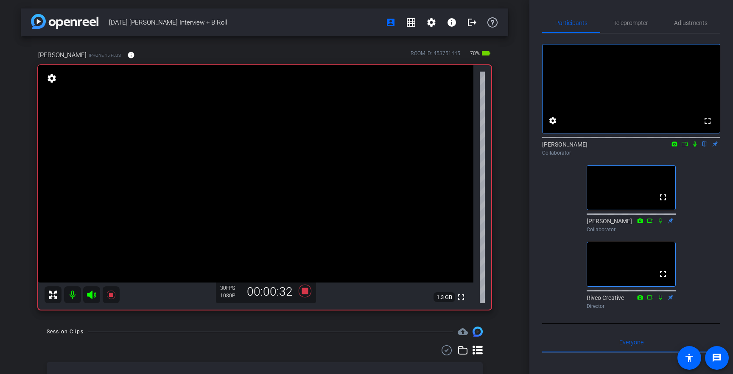
click at [145, 76] on video at bounding box center [255, 173] width 435 height 217
click at [180, 106] on video at bounding box center [255, 173] width 435 height 217
click at [208, 111] on video at bounding box center [255, 173] width 435 height 217
click at [204, 142] on video at bounding box center [255, 173] width 435 height 217
click at [191, 198] on video at bounding box center [255, 173] width 435 height 217
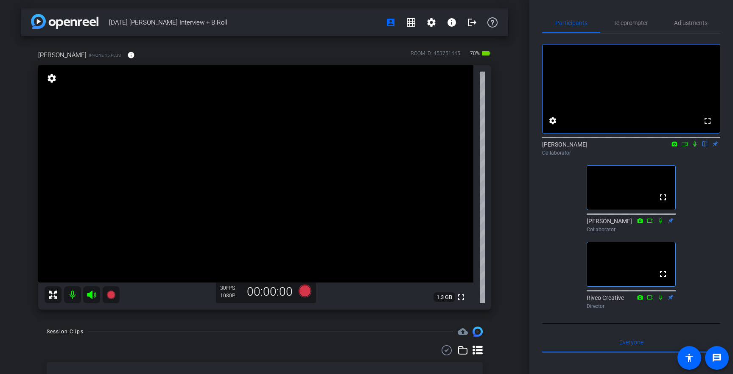
click at [276, 147] on video at bounding box center [255, 173] width 435 height 217
click at [282, 153] on video at bounding box center [255, 173] width 435 height 217
click at [296, 321] on div "[DATE] [PERSON_NAME] Interview + B Roll account_box grid_on settings info logou…" at bounding box center [264, 187] width 529 height 374
click at [294, 325] on div "[DATE] [PERSON_NAME] Interview + B Roll account_box grid_on settings info logou…" at bounding box center [264, 187] width 529 height 374
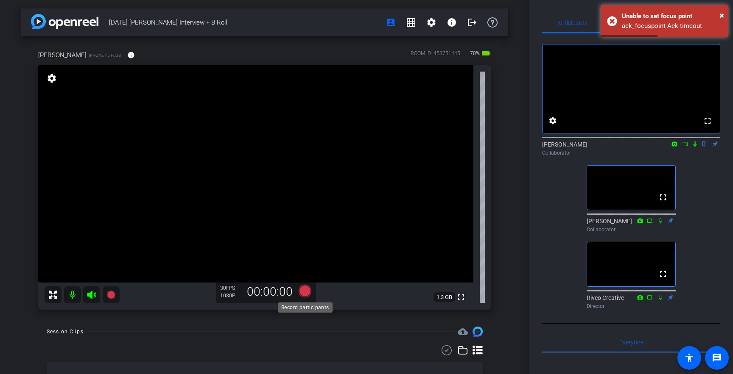
click at [304, 294] on icon at bounding box center [304, 291] width 13 height 13
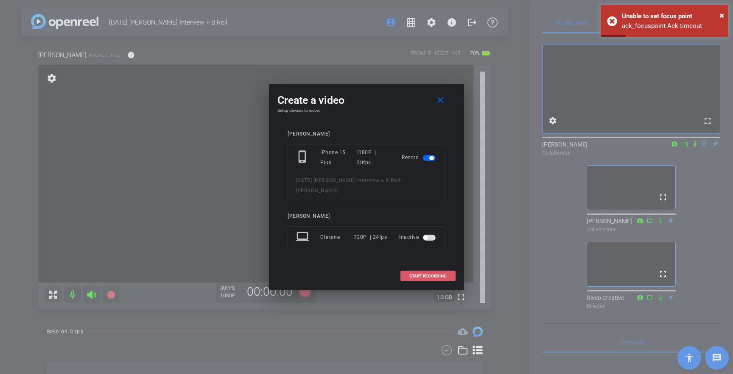
click at [418, 274] on span "START RECORDING" at bounding box center [427, 276] width 37 height 4
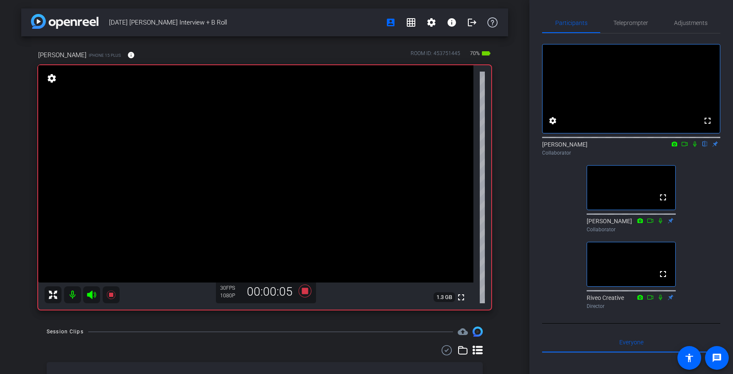
click at [281, 174] on video at bounding box center [255, 173] width 435 height 217
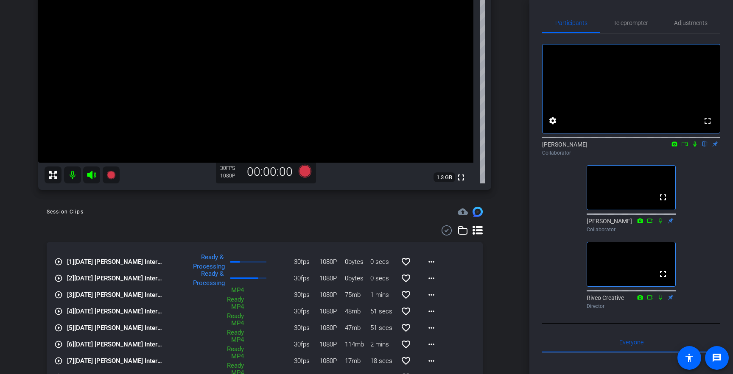
scroll to position [196, 0]
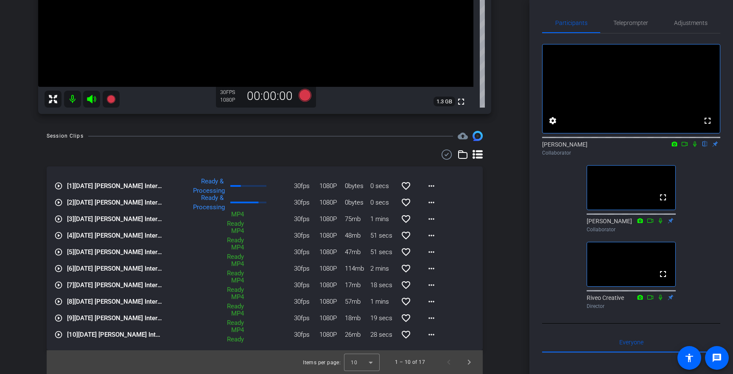
click at [694, 147] on icon at bounding box center [694, 145] width 3 height 6
click at [59, 219] on mat-icon "play_circle_outline" at bounding box center [58, 219] width 8 height 8
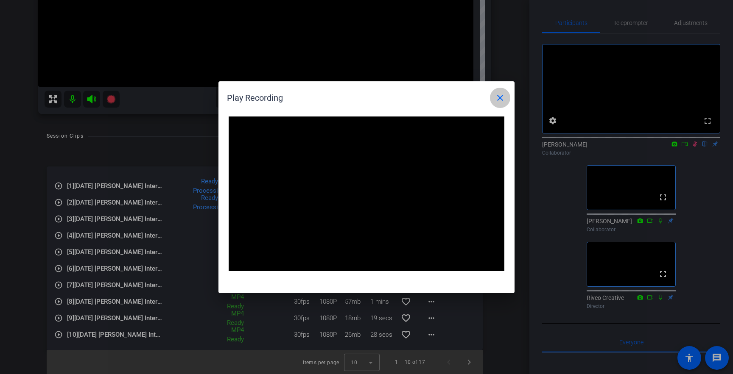
click at [504, 96] on mat-icon "close" at bounding box center [500, 98] width 10 height 10
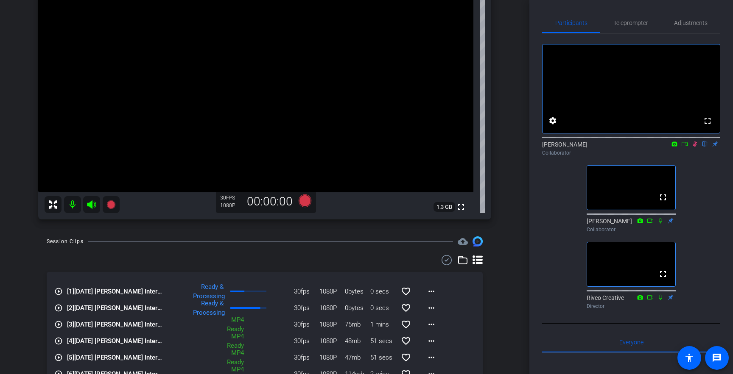
scroll to position [31, 0]
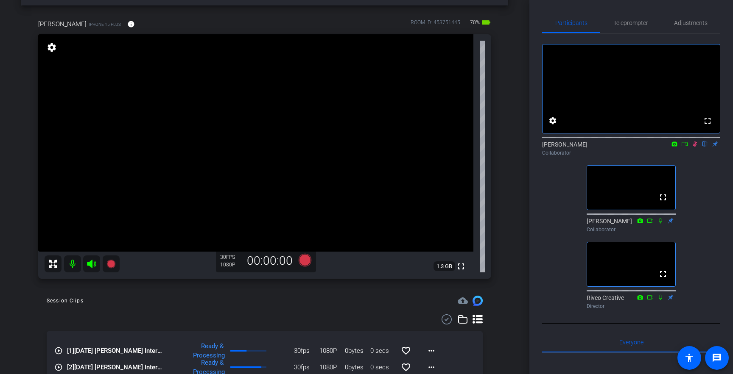
click at [696, 147] on icon at bounding box center [694, 145] width 5 height 6
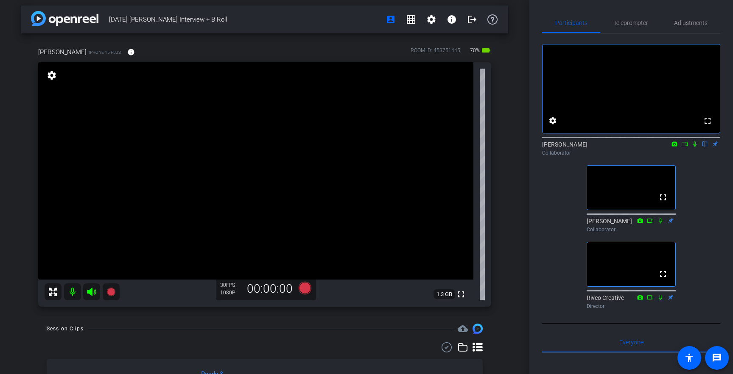
scroll to position [14, 0]
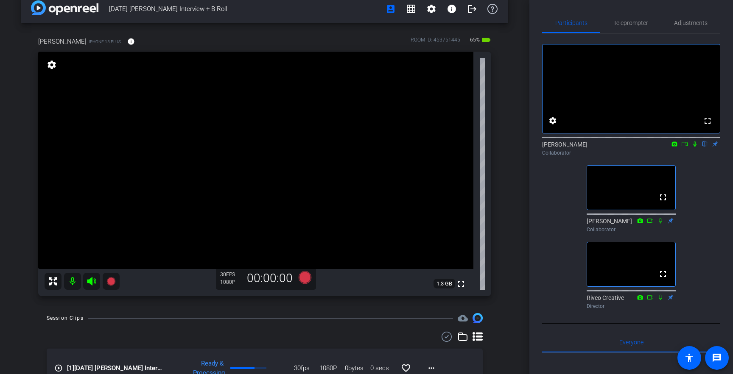
click at [503, 195] on div "[PERSON_NAME] iPhone 15 Plus info ROOM ID: 453751445 65% battery_std fullscreen…" at bounding box center [264, 164] width 487 height 282
click at [279, 128] on video at bounding box center [255, 160] width 435 height 217
click at [282, 123] on video at bounding box center [255, 160] width 435 height 217
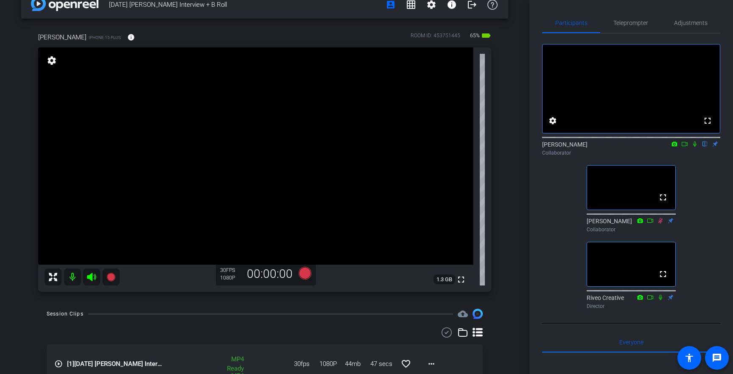
scroll to position [12, 0]
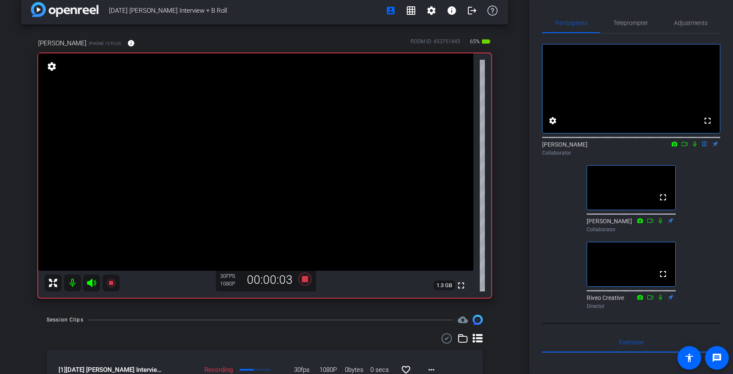
click at [273, 130] on video at bounding box center [255, 161] width 435 height 217
click at [695, 147] on icon at bounding box center [694, 144] width 7 height 6
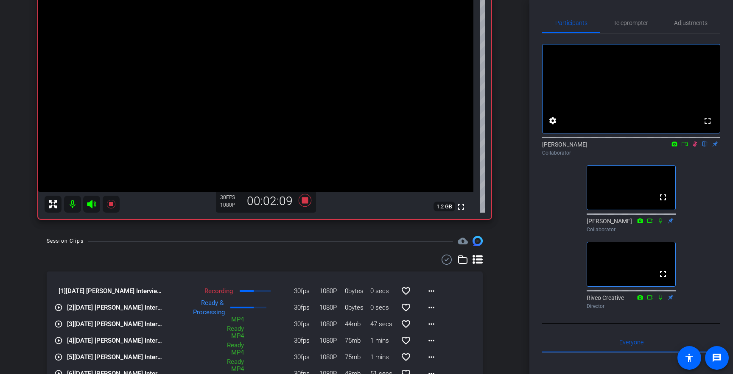
scroll to position [94, 0]
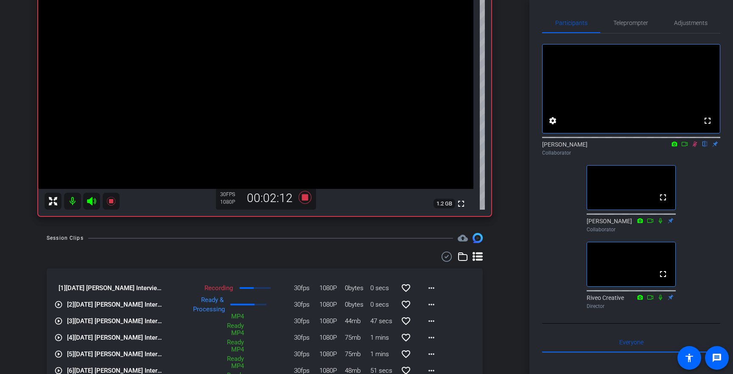
click at [59, 304] on mat-icon "play_circle_outline" at bounding box center [58, 305] width 8 height 8
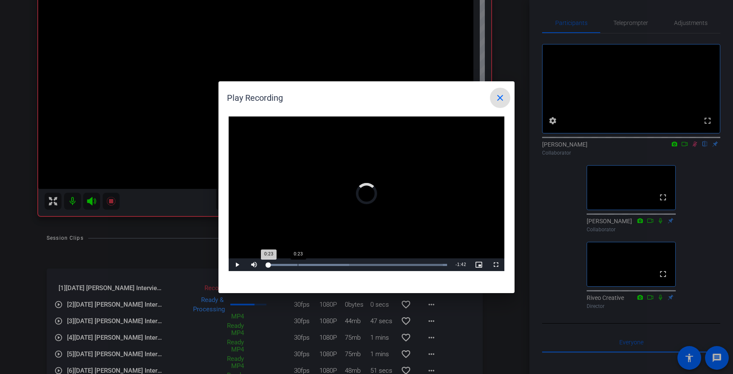
click at [313, 266] on div "Loaded : 100.00% 0:23 0:23" at bounding box center [356, 265] width 189 height 13
click at [319, 265] on div "Loaded : 100.00% 0:36 0:24" at bounding box center [357, 265] width 180 height 2
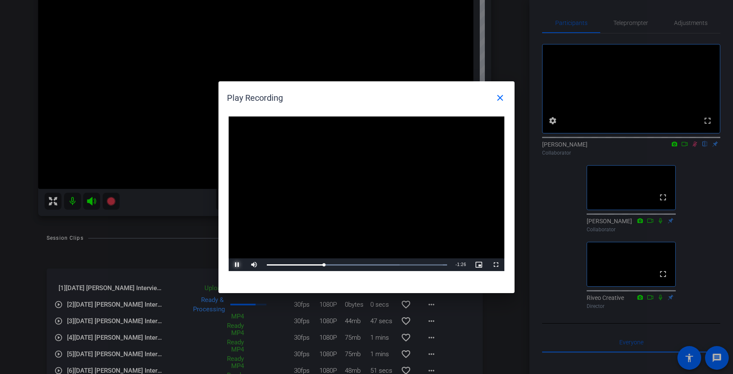
click at [235, 265] on span "Video Player" at bounding box center [236, 265] width 17 height 0
click at [500, 95] on mat-icon "close" at bounding box center [500, 98] width 10 height 10
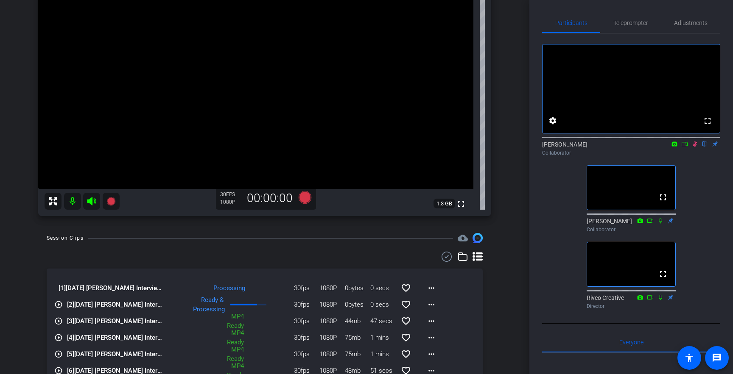
click at [57, 305] on mat-icon "play_circle_outline" at bounding box center [58, 305] width 8 height 8
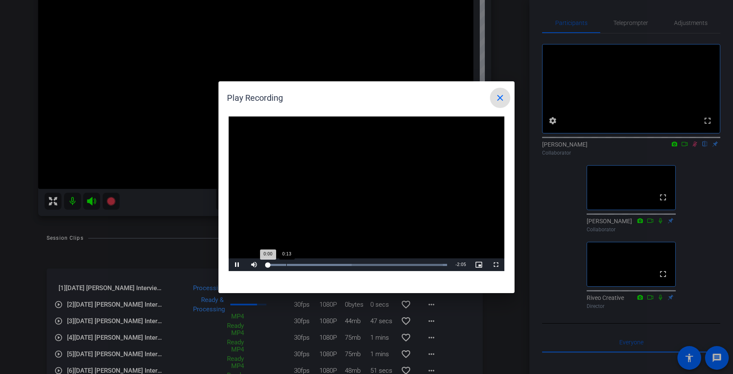
click at [286, 264] on div "Loaded : 100.00% 0:13 0:00" at bounding box center [357, 265] width 180 height 2
click at [239, 265] on span "Video Player" at bounding box center [236, 265] width 17 height 0
click at [329, 264] on div "Loaded : 100.00% 0:43 0:43" at bounding box center [357, 265] width 180 height 2
click at [237, 265] on span "Video Player" at bounding box center [236, 265] width 17 height 0
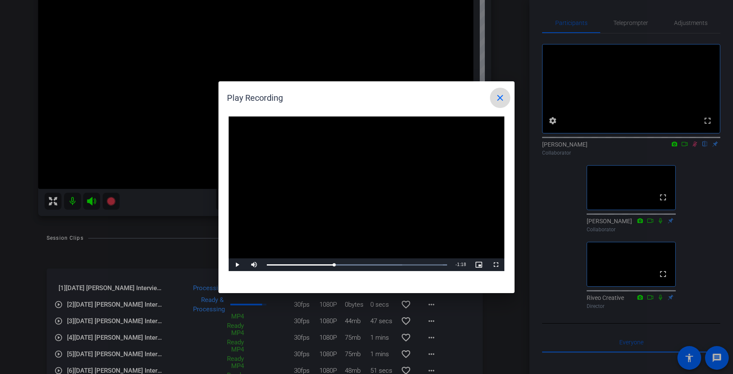
click at [500, 93] on mat-icon "close" at bounding box center [500, 98] width 10 height 10
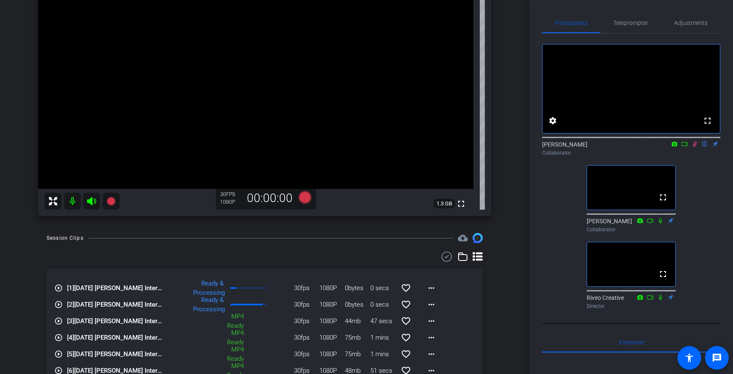
click at [501, 207] on div "[PERSON_NAME] iPhone 15 Plus info ROOM ID: 453751445 65% battery_std fullscreen…" at bounding box center [264, 84] width 487 height 282
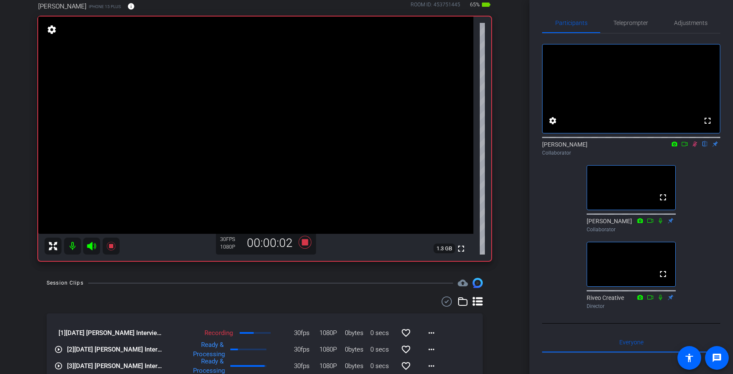
scroll to position [33, 0]
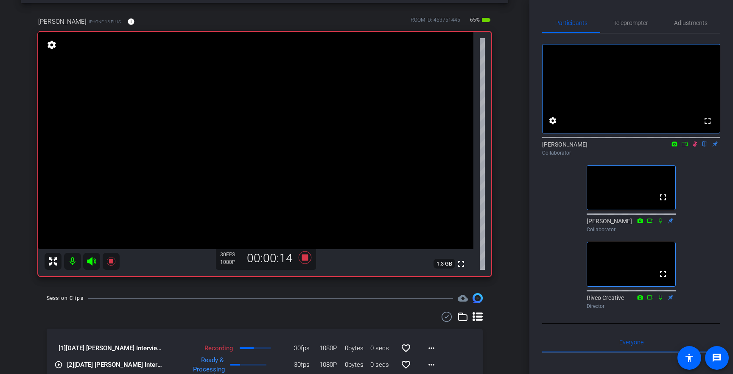
click at [506, 202] on div "[PERSON_NAME] iPhone 15 Plus info ROOM ID: 453751445 65% battery_std fullscreen…" at bounding box center [264, 144] width 487 height 282
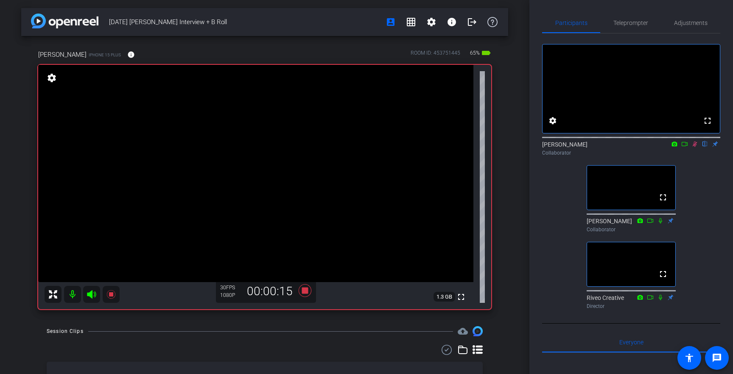
scroll to position [0, 0]
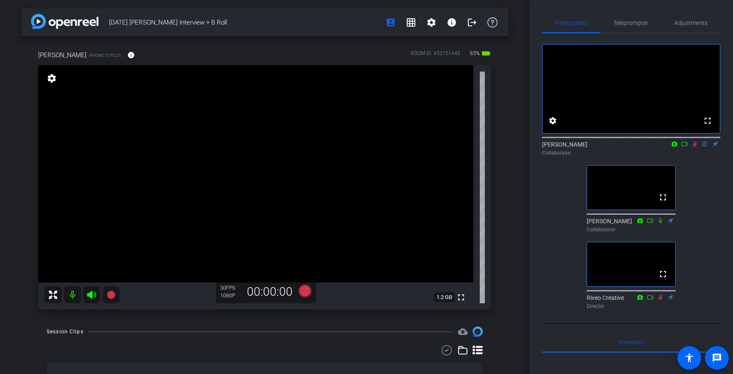
click at [695, 147] on icon at bounding box center [694, 145] width 5 height 6
click at [303, 172] on video at bounding box center [255, 173] width 435 height 217
click at [513, 176] on div "[DATE] [PERSON_NAME] Interview + B Roll account_box grid_on settings info logou…" at bounding box center [264, 187] width 529 height 374
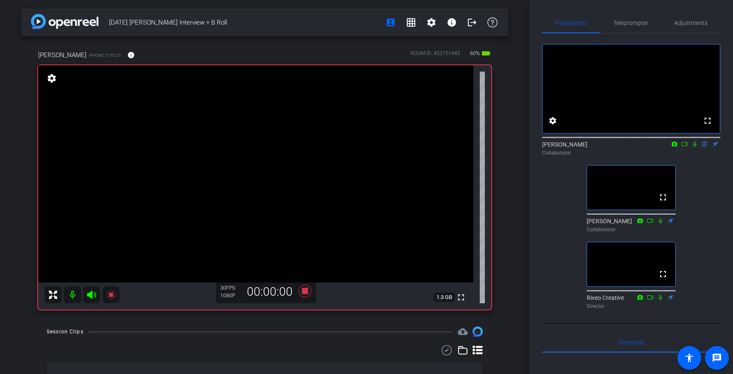
click at [694, 147] on icon at bounding box center [694, 145] width 3 height 6
click at [511, 199] on div "[DATE] [PERSON_NAME] Interview + B Roll account_box grid_on settings info logou…" at bounding box center [264, 187] width 529 height 374
click at [695, 147] on icon at bounding box center [694, 145] width 5 height 6
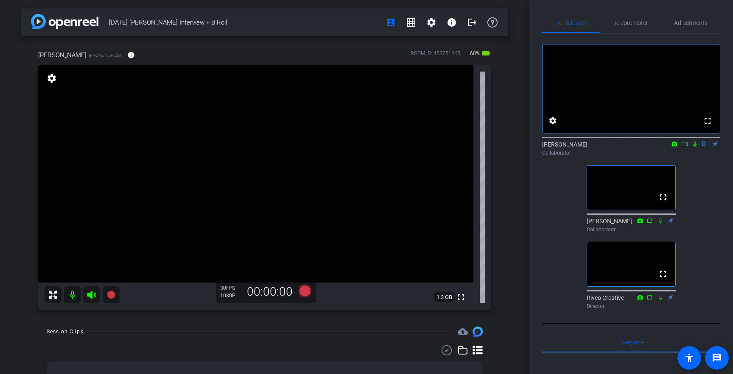
click at [695, 147] on icon at bounding box center [694, 144] width 7 height 6
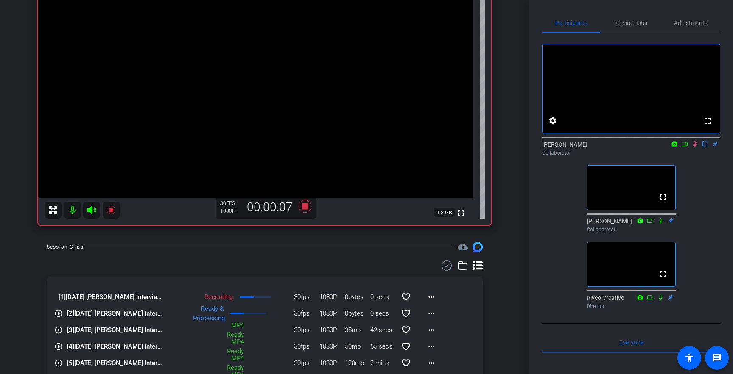
scroll to position [94, 0]
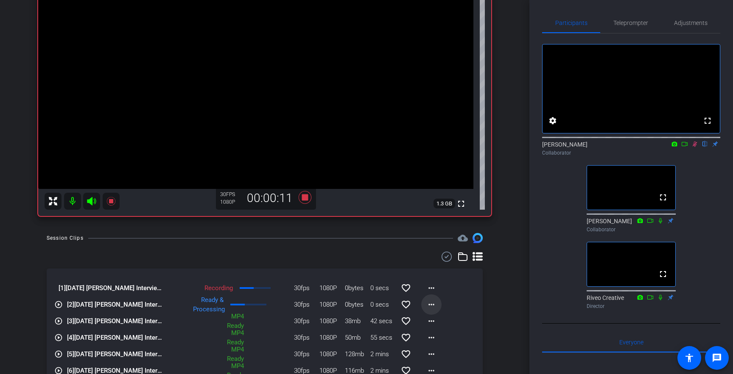
click at [431, 303] on mat-icon "more_horiz" at bounding box center [431, 305] width 10 height 10
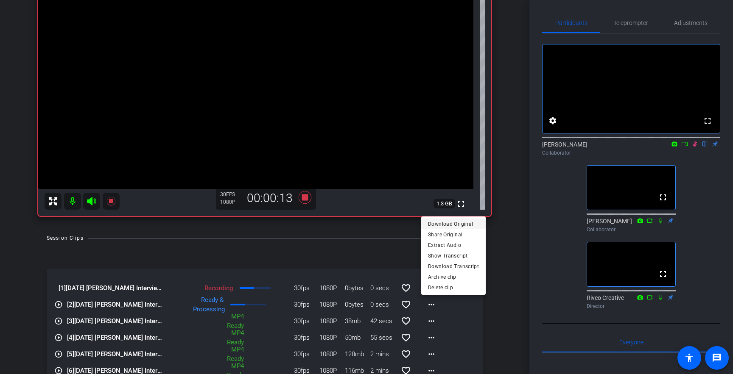
click at [449, 223] on span "Download Original" at bounding box center [453, 224] width 51 height 10
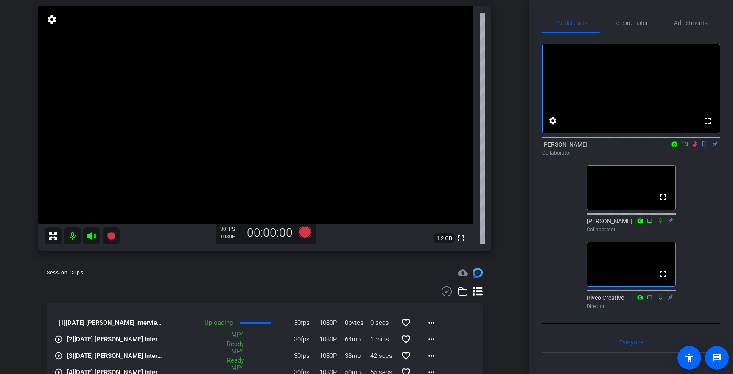
scroll to position [0, 0]
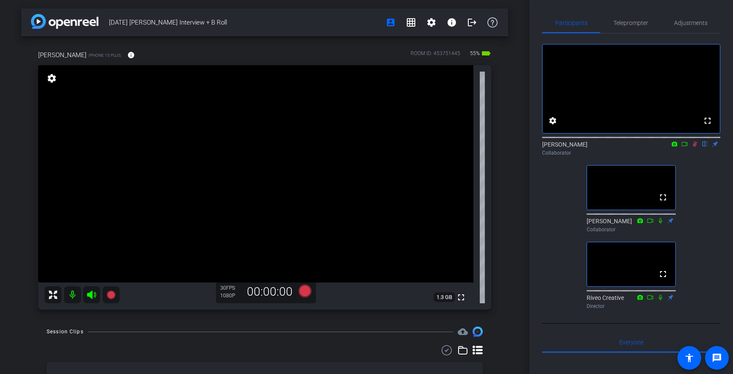
click at [694, 147] on icon at bounding box center [694, 145] width 5 height 6
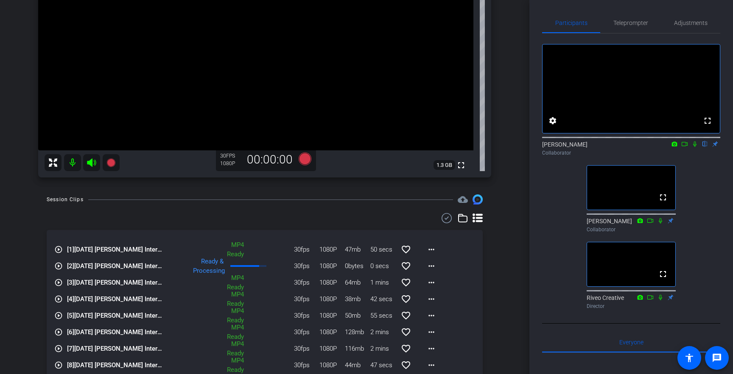
scroll to position [133, 0]
click at [59, 285] on mat-icon "play_circle_outline" at bounding box center [58, 282] width 8 height 8
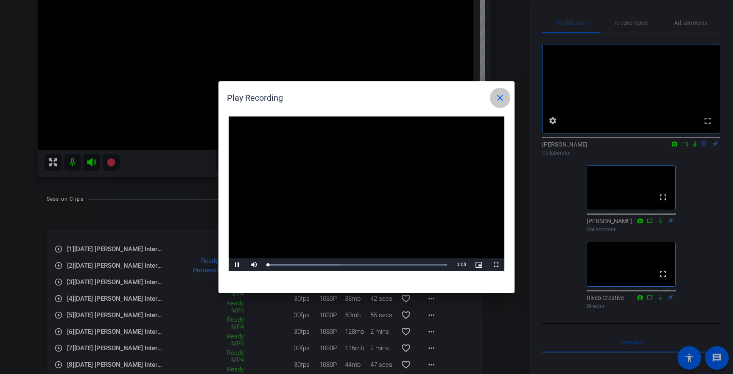
click at [499, 100] on mat-icon "close" at bounding box center [500, 98] width 10 height 10
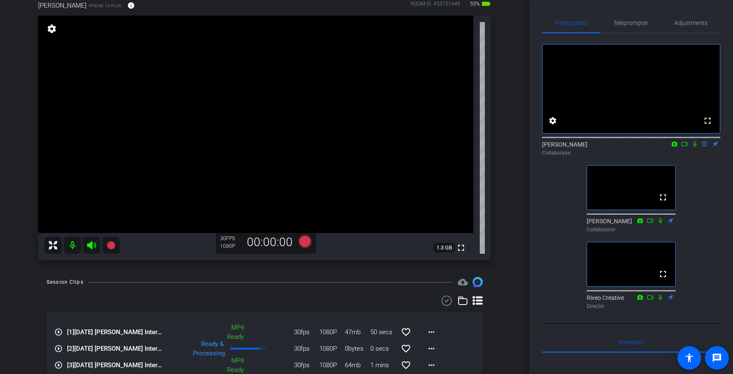
scroll to position [42, 0]
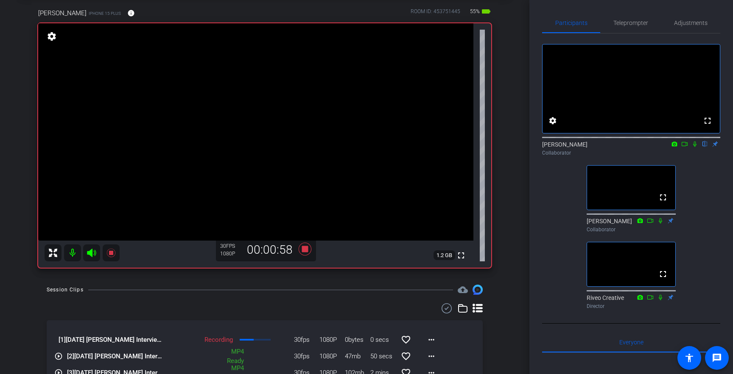
click at [695, 147] on icon at bounding box center [694, 144] width 7 height 6
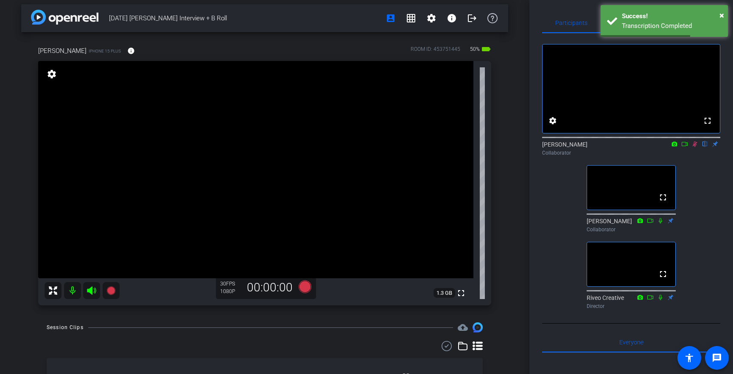
scroll to position [0, 0]
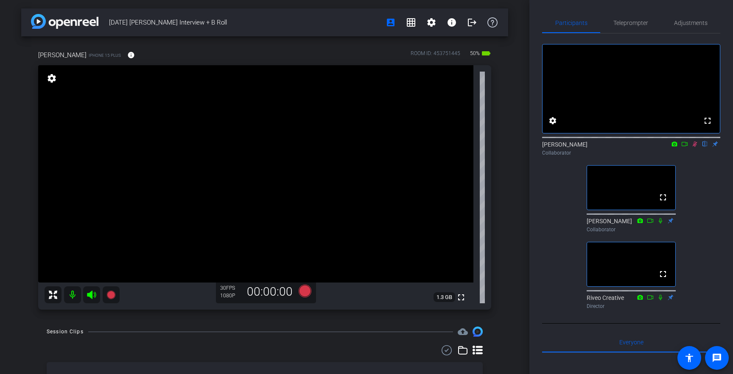
click at [695, 147] on icon at bounding box center [694, 145] width 5 height 6
